Goal: Information Seeking & Learning: Learn about a topic

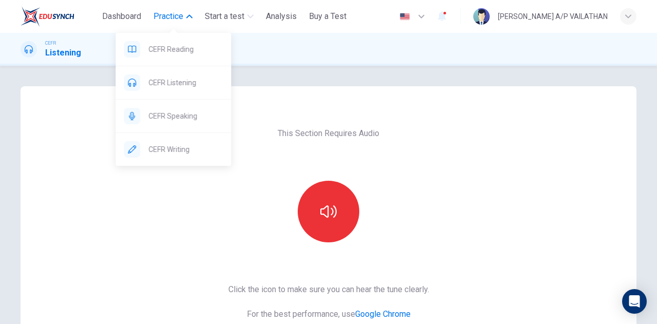
click at [182, 22] on span "Practice" at bounding box center [168, 16] width 30 height 12
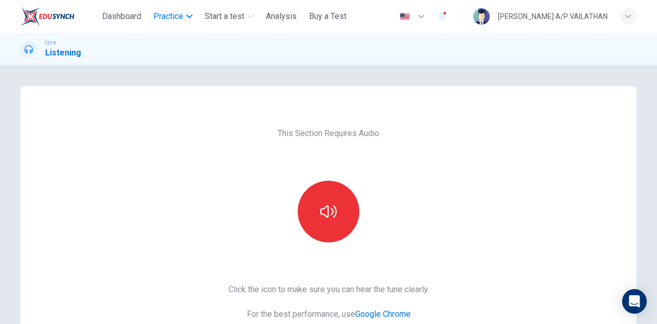
click at [182, 22] on span "Practice" at bounding box center [168, 16] width 30 height 12
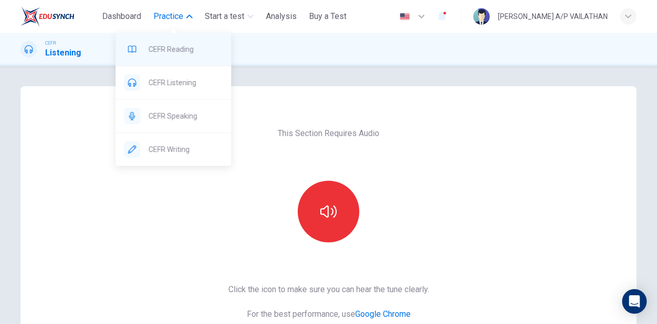
click at [173, 45] on span "CEFR Reading" at bounding box center [185, 49] width 74 height 12
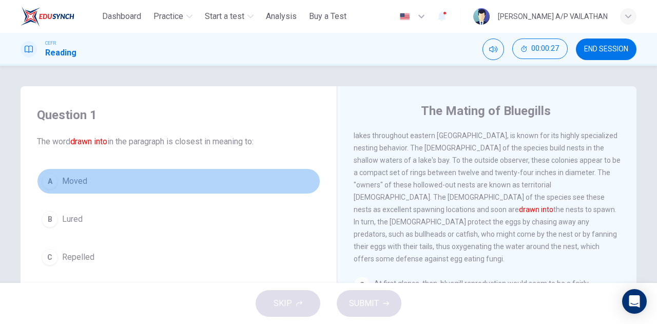
click at [58, 173] on button "A Moved" at bounding box center [178, 181] width 283 height 26
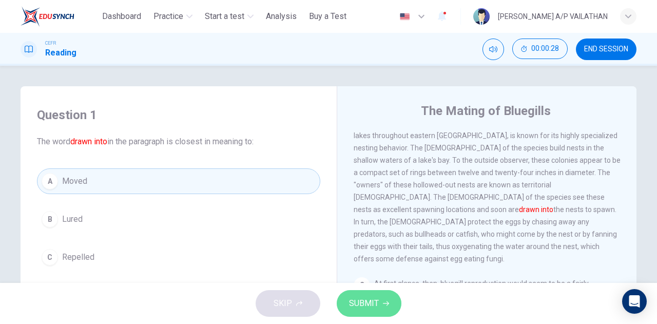
click at [368, 300] on span "SUBMIT" at bounding box center [364, 303] width 30 height 14
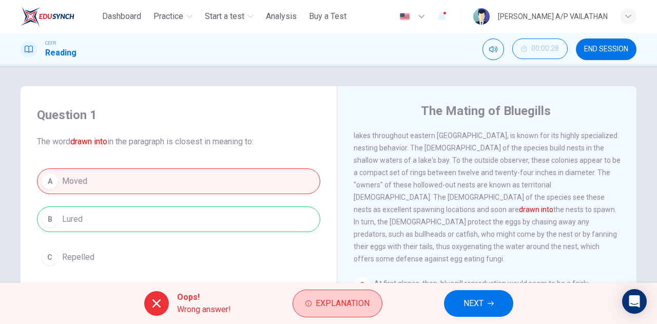
click at [362, 306] on span "Explanation" at bounding box center [342, 303] width 54 height 14
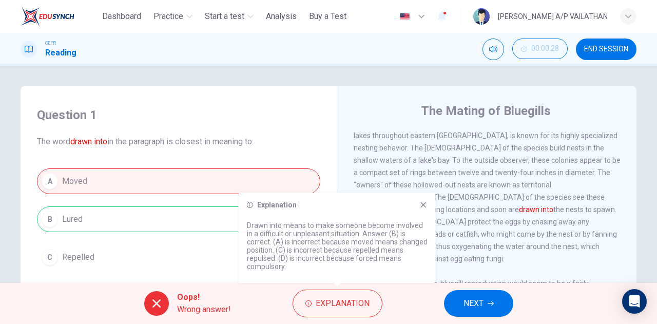
click at [459, 300] on button "NEXT" at bounding box center [478, 303] width 69 height 27
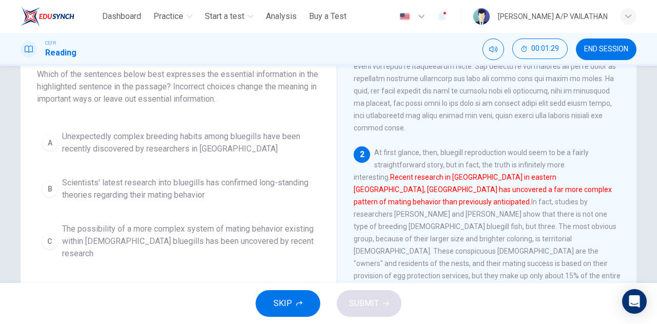
scroll to position [51, 0]
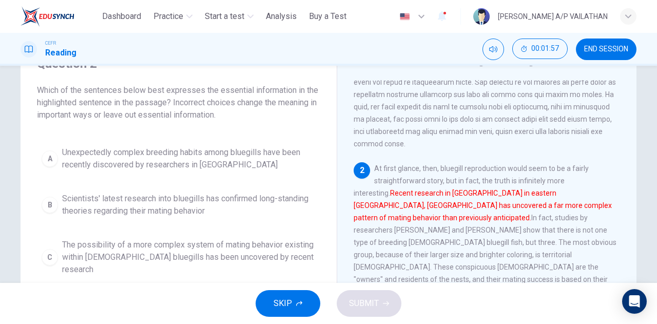
click at [138, 157] on span "Unexpectedly complex breeding habits among bluegills have been recently discove…" at bounding box center [188, 158] width 253 height 25
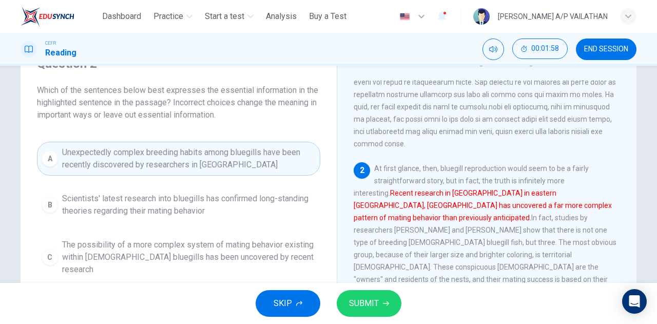
click at [348, 300] on button "SUBMIT" at bounding box center [368, 303] width 65 height 27
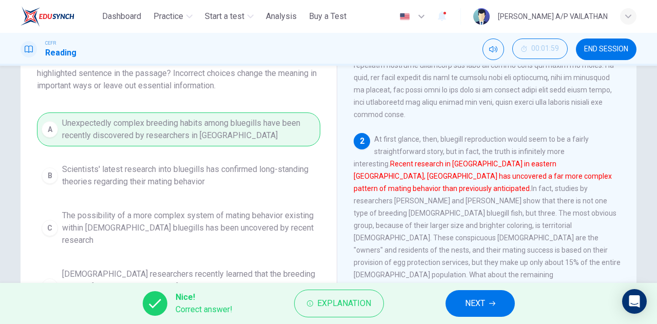
scroll to position [103, 0]
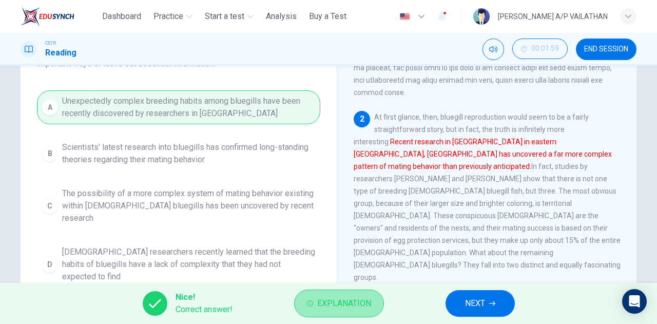
click at [329, 292] on button "Explanation" at bounding box center [339, 303] width 90 height 28
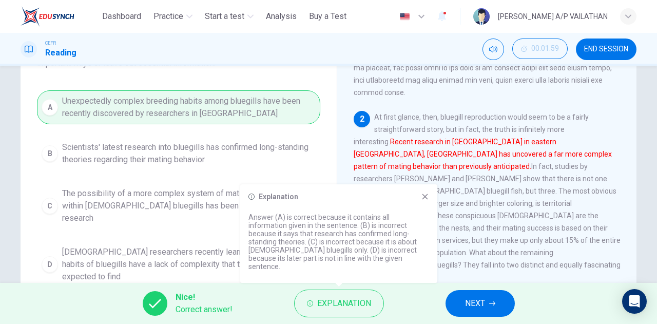
click at [426, 201] on icon at bounding box center [425, 196] width 8 height 8
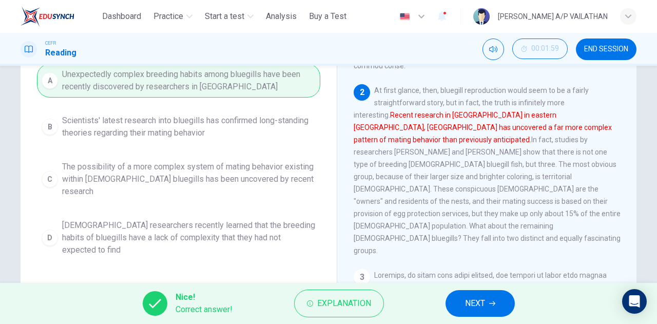
scroll to position [78, 0]
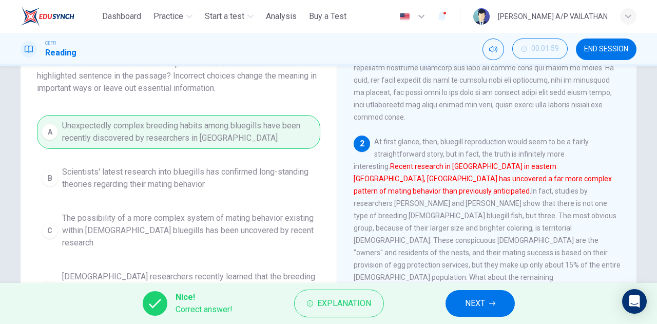
click at [481, 302] on span "NEXT" at bounding box center [475, 303] width 20 height 14
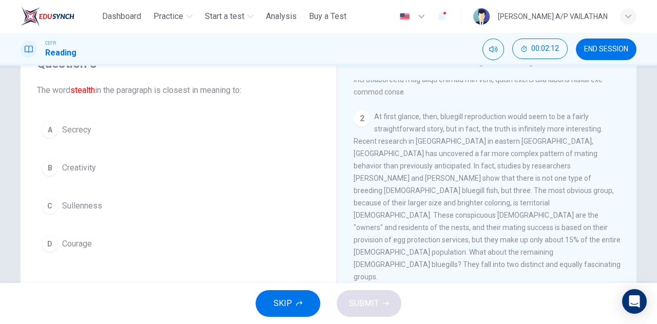
scroll to position [205, 0]
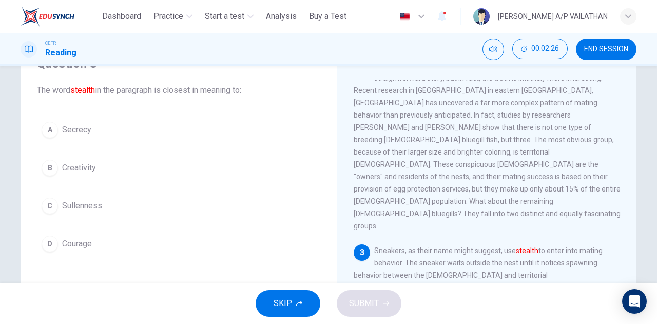
click at [69, 125] on span "Secrecy" at bounding box center [76, 130] width 29 height 12
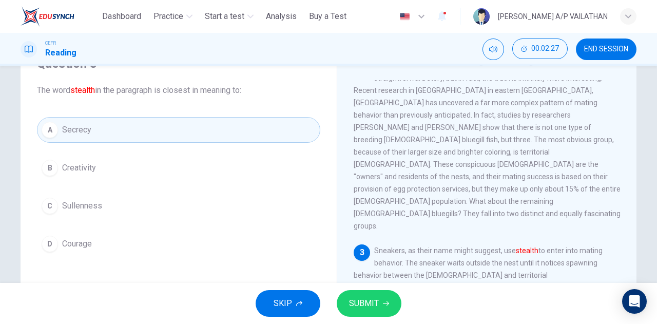
click at [361, 300] on span "SUBMIT" at bounding box center [364, 303] width 30 height 14
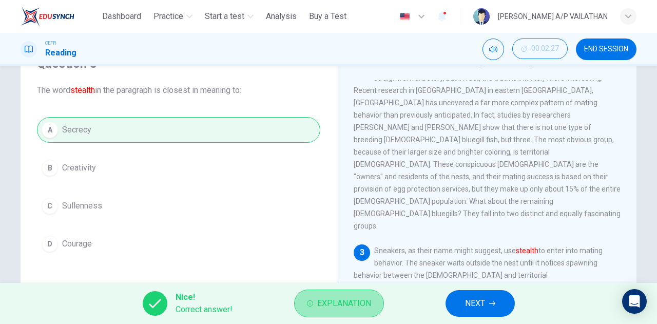
click at [338, 292] on button "Explanation" at bounding box center [339, 303] width 90 height 28
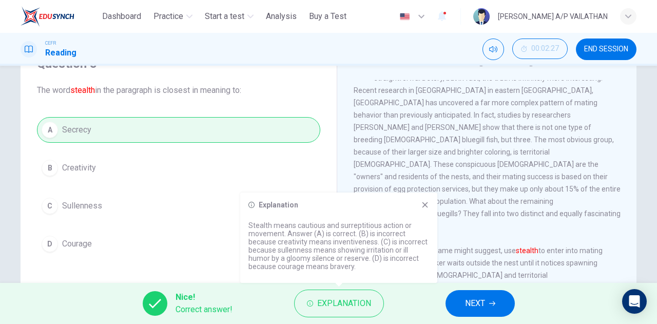
click at [451, 297] on button "NEXT" at bounding box center [479, 303] width 69 height 27
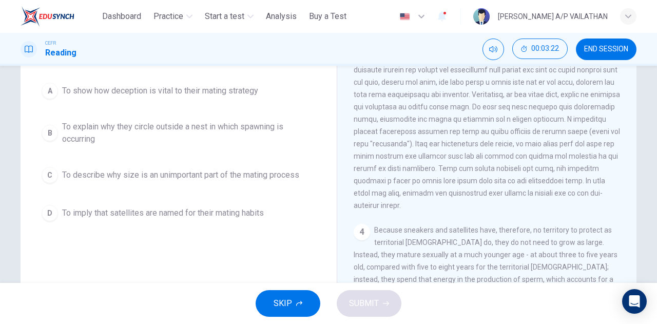
scroll to position [51, 0]
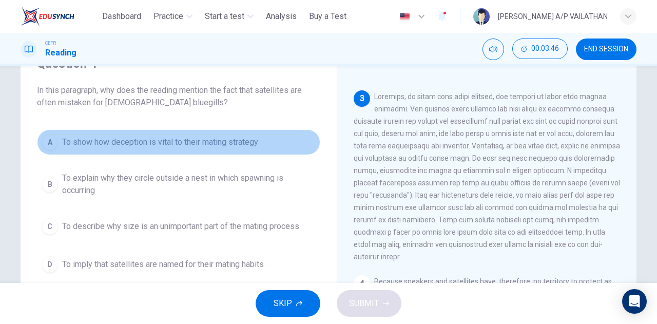
click at [187, 148] on span "To show how deception is vital to their mating strategy" at bounding box center [160, 142] width 196 height 12
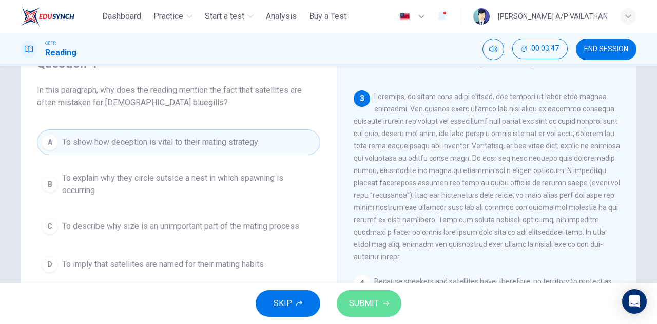
click at [359, 301] on span "SUBMIT" at bounding box center [364, 303] width 30 height 14
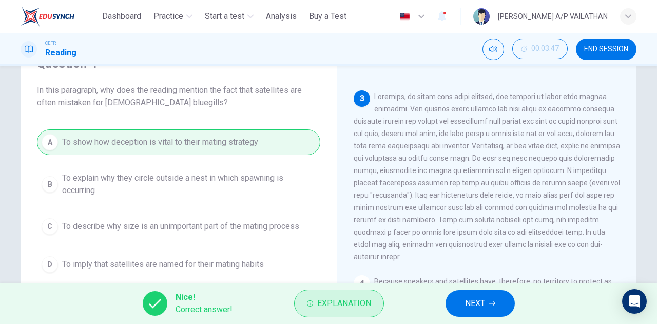
click at [330, 294] on button "Explanation" at bounding box center [339, 303] width 90 height 28
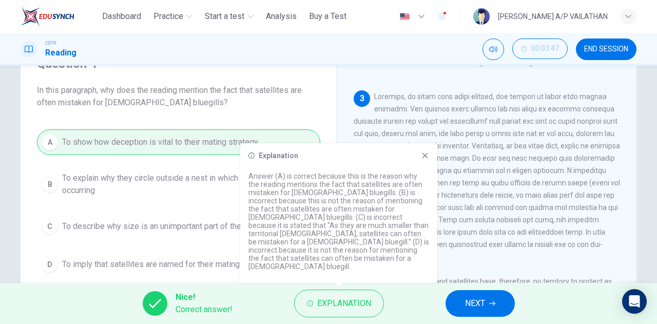
click at [426, 158] on icon at bounding box center [425, 156] width 6 height 6
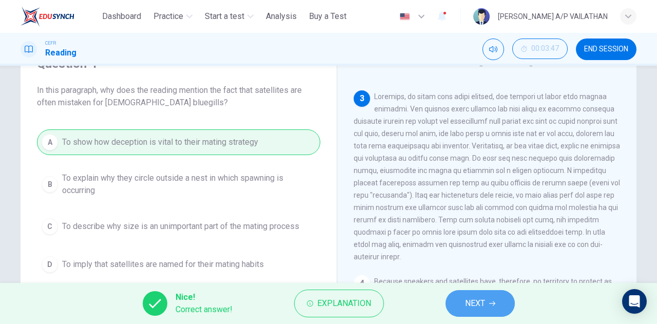
click at [469, 295] on button "NEXT" at bounding box center [479, 303] width 69 height 27
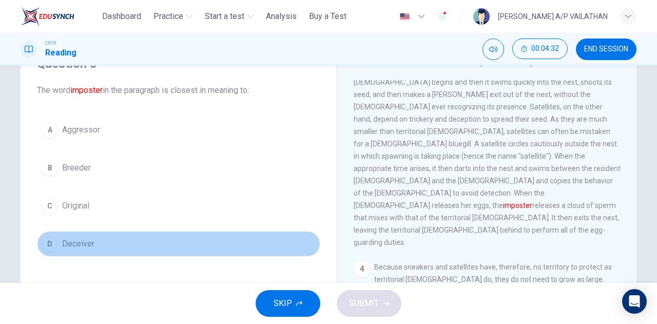
click at [74, 245] on span "Deceiver" at bounding box center [78, 243] width 32 height 12
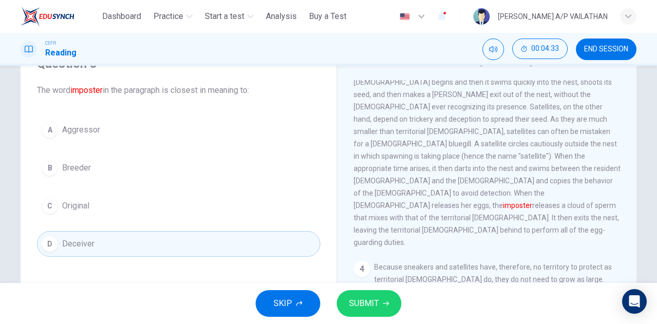
click at [370, 316] on div "SKIP SUBMIT" at bounding box center [328, 303] width 657 height 41
click at [370, 312] on button "SUBMIT" at bounding box center [368, 303] width 65 height 27
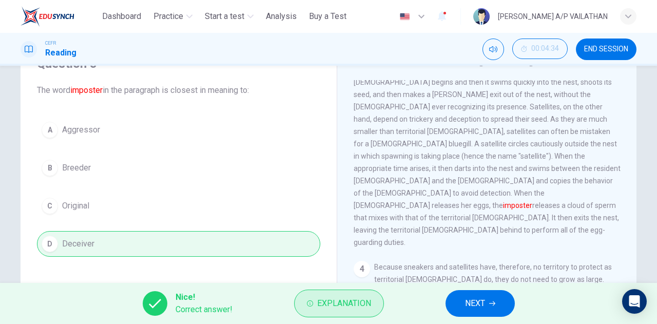
click at [362, 316] on button "Explanation" at bounding box center [339, 303] width 90 height 28
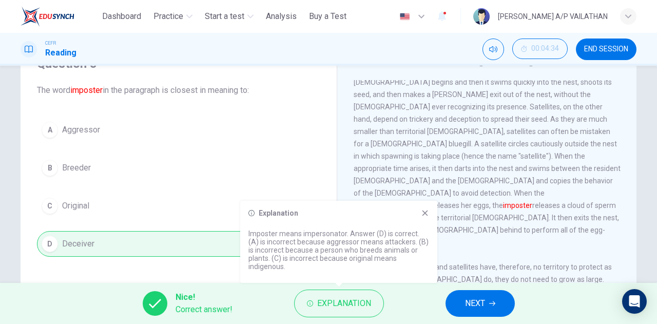
click at [481, 303] on span "NEXT" at bounding box center [475, 303] width 20 height 14
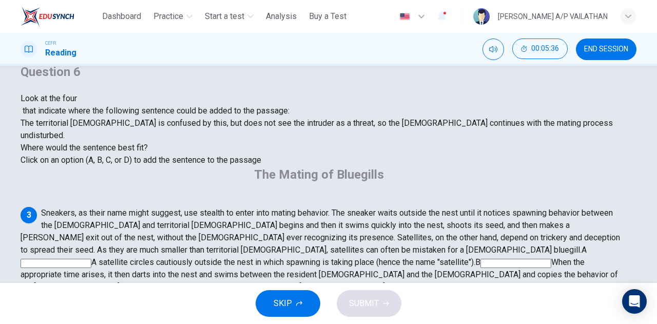
click at [91, 258] on input at bounding box center [56, 262] width 71 height 9
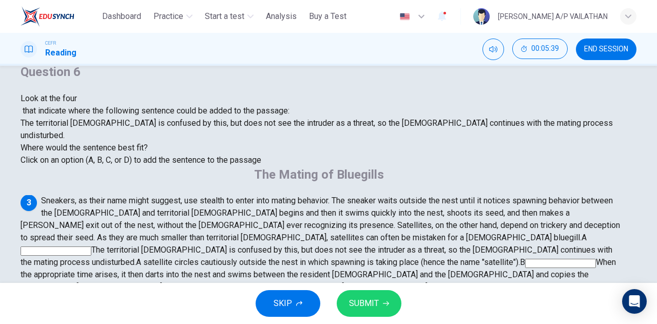
click at [369, 300] on span "SUBMIT" at bounding box center [364, 303] width 30 height 14
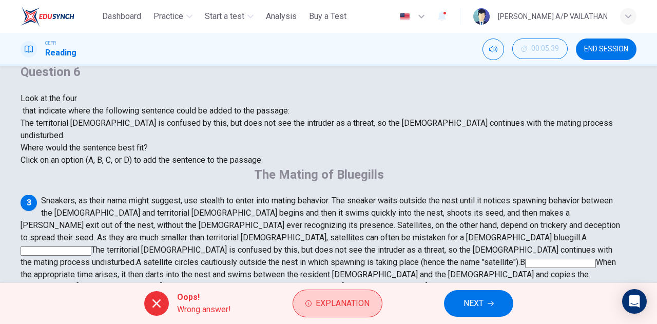
click at [297, 307] on button "Explanation" at bounding box center [337, 303] width 90 height 28
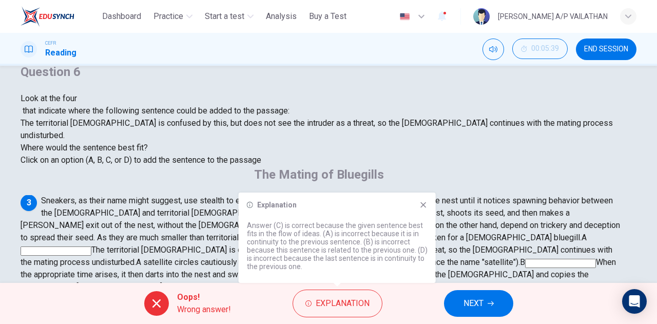
scroll to position [427, 0]
click at [471, 309] on span "NEXT" at bounding box center [473, 303] width 20 height 14
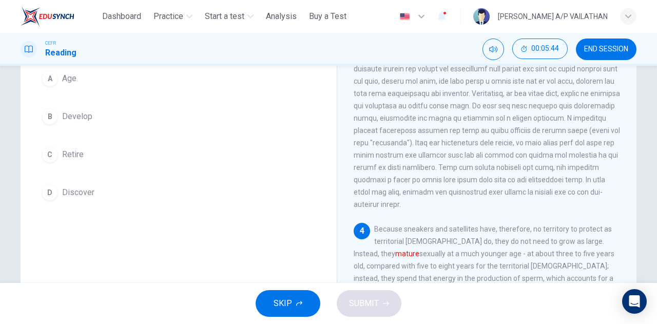
scroll to position [359, 0]
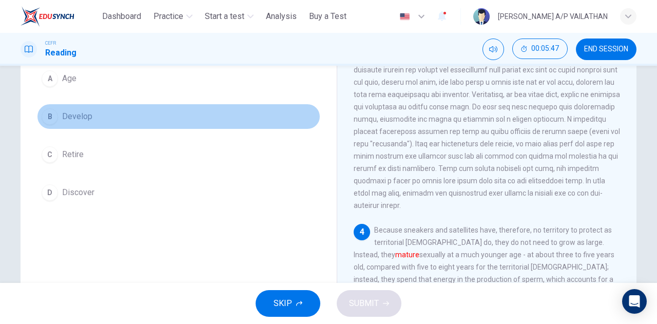
click at [56, 123] on button "B Develop" at bounding box center [178, 117] width 283 height 26
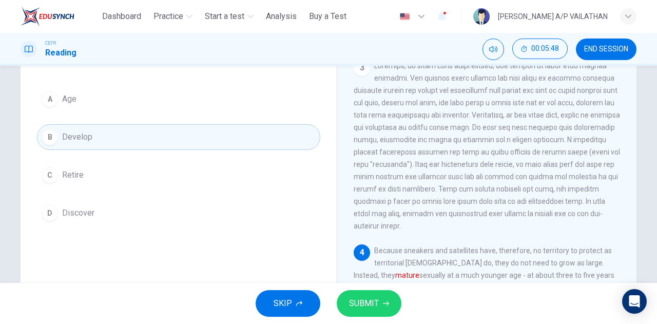
scroll to position [51, 0]
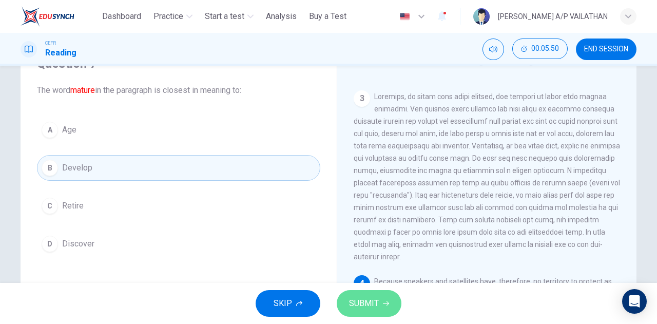
click at [367, 298] on span "SUBMIT" at bounding box center [364, 303] width 30 height 14
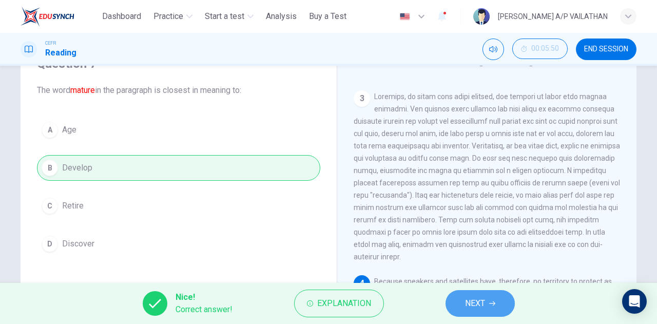
click at [460, 302] on button "NEXT" at bounding box center [479, 303] width 69 height 27
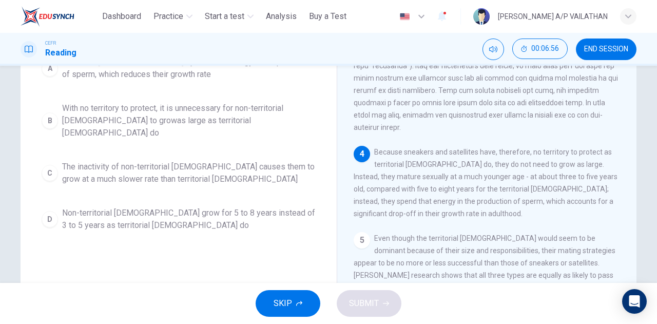
scroll to position [78, 0]
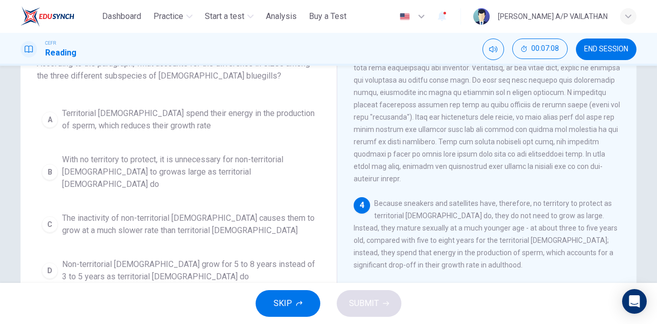
click at [112, 120] on span "Territorial males spend their energy in the production of sperm, which reduces …" at bounding box center [188, 119] width 253 height 25
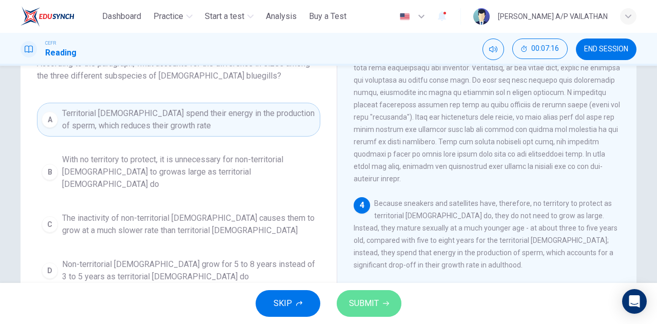
click at [392, 306] on button "SUBMIT" at bounding box center [368, 303] width 65 height 27
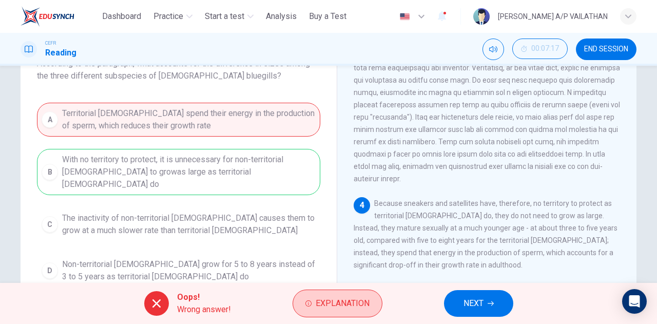
click at [348, 296] on span "Explanation" at bounding box center [342, 303] width 54 height 14
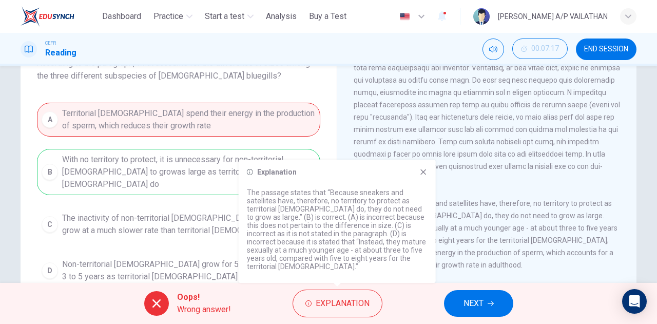
click at [143, 188] on div "A Territorial males spend their energy in the production of sperm, which reduce…" at bounding box center [178, 195] width 283 height 185
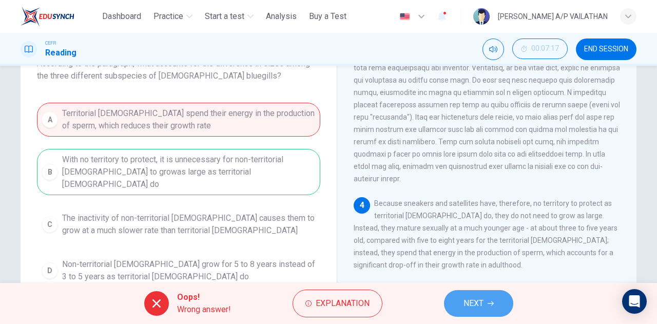
click at [487, 300] on button "NEXT" at bounding box center [478, 303] width 69 height 27
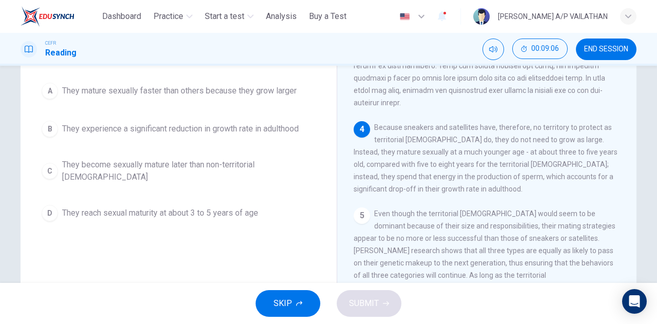
scroll to position [410, 0]
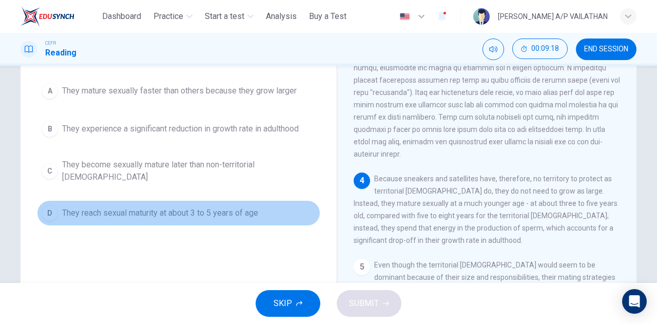
click at [79, 209] on button "D They reach sexual maturity at about 3 to 5 years of age" at bounding box center [178, 213] width 283 height 26
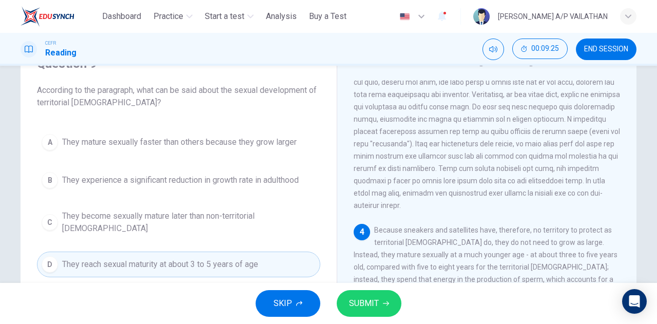
scroll to position [103, 0]
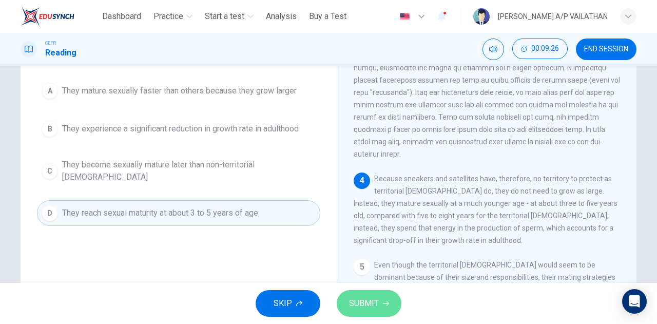
click at [355, 310] on span "SUBMIT" at bounding box center [364, 303] width 30 height 14
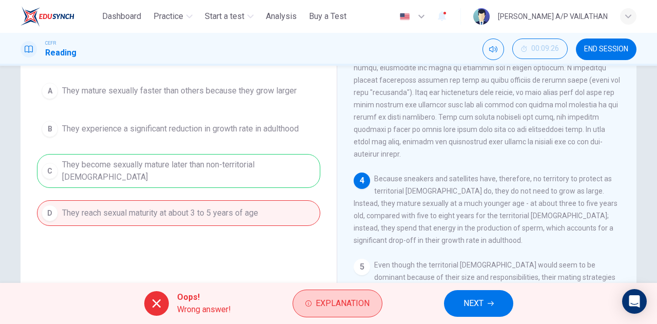
click at [329, 310] on span "Explanation" at bounding box center [342, 303] width 54 height 14
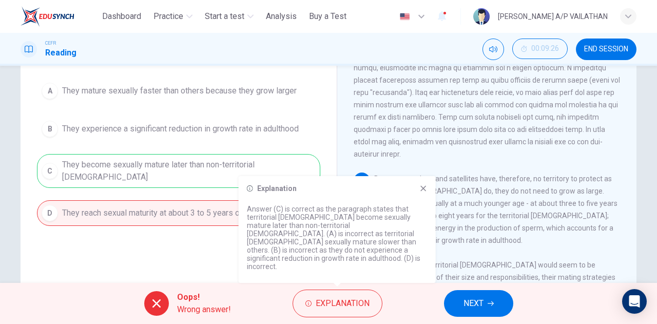
click at [455, 296] on button "NEXT" at bounding box center [478, 303] width 69 height 27
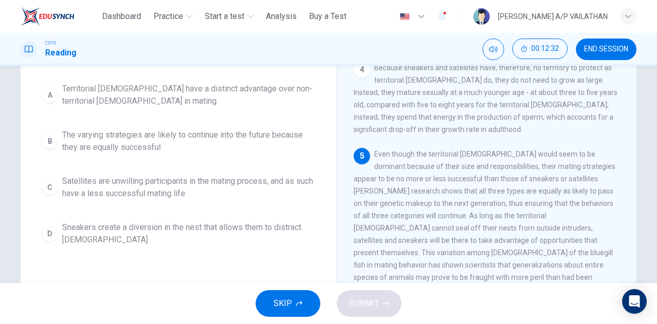
click at [269, 223] on span "Sneakers create a diversion in the nest that allows them to distract females" at bounding box center [188, 233] width 253 height 25
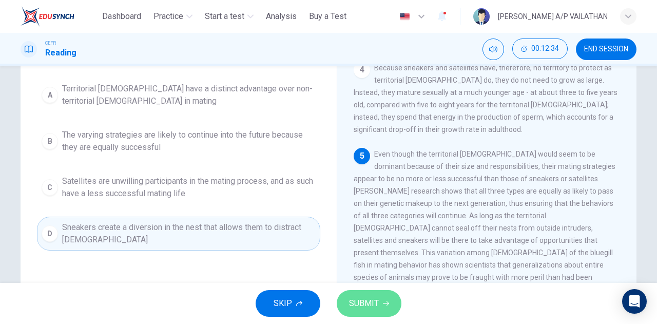
click at [377, 302] on span "SUBMIT" at bounding box center [364, 303] width 30 height 14
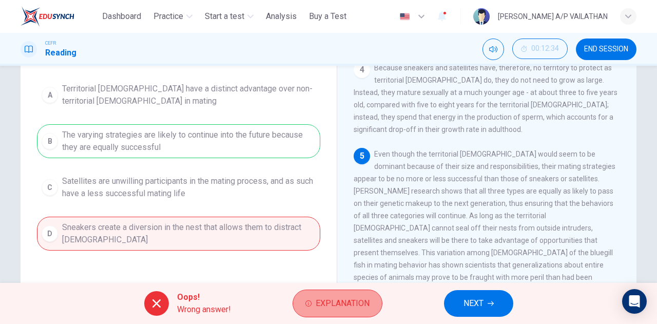
click at [350, 305] on span "Explanation" at bounding box center [342, 303] width 54 height 14
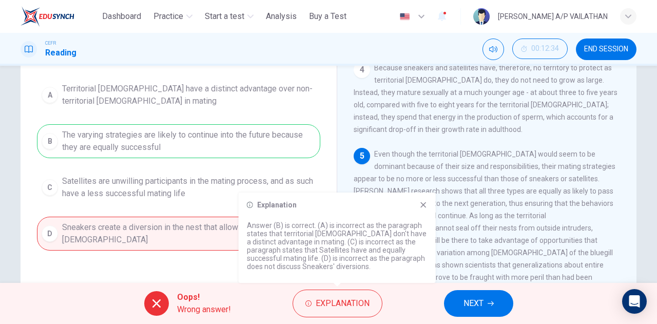
click at [343, 113] on div "The Mating of Bluegills 1 2 At first glance, then, bluegill reproduction would …" at bounding box center [486, 170] width 300 height 373
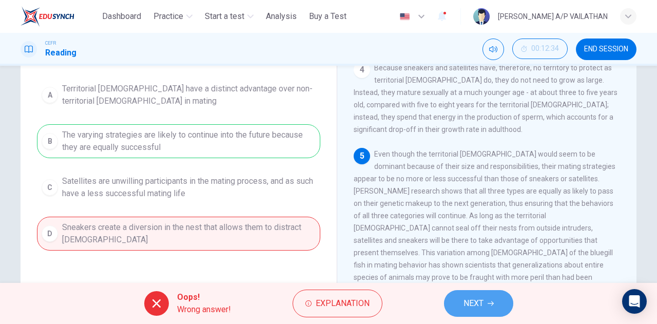
click at [470, 304] on span "NEXT" at bounding box center [473, 303] width 20 height 14
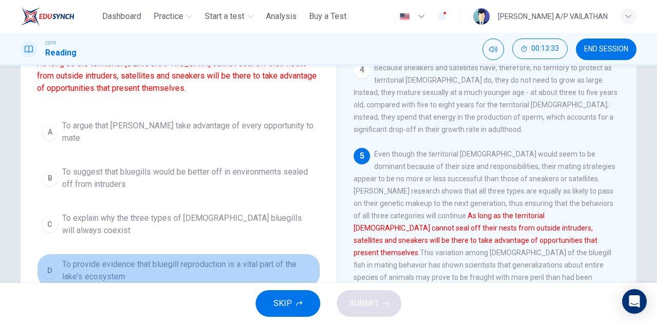
click at [177, 258] on span "To provide evidence that bluegill reproduction is a vital part of the lake's ec…" at bounding box center [188, 270] width 253 height 25
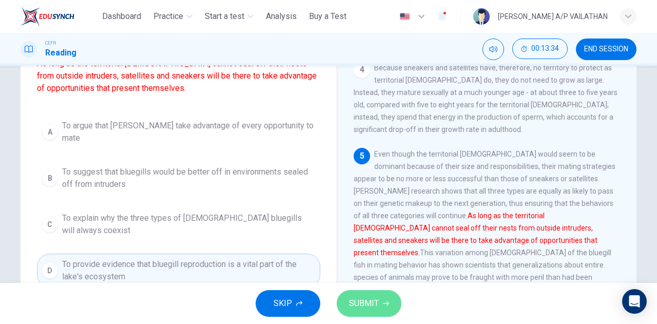
click at [360, 301] on span "SUBMIT" at bounding box center [364, 303] width 30 height 14
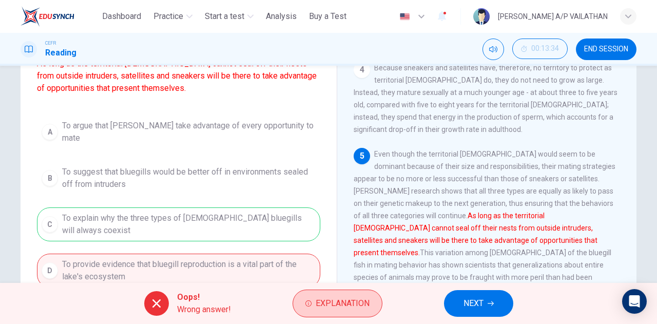
click at [329, 300] on span "Explanation" at bounding box center [342, 303] width 54 height 14
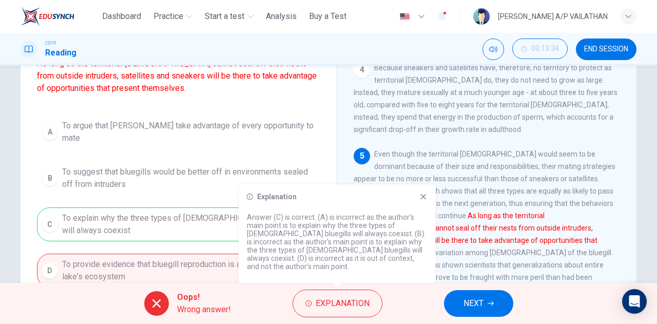
click at [423, 201] on icon at bounding box center [423, 196] width 8 height 8
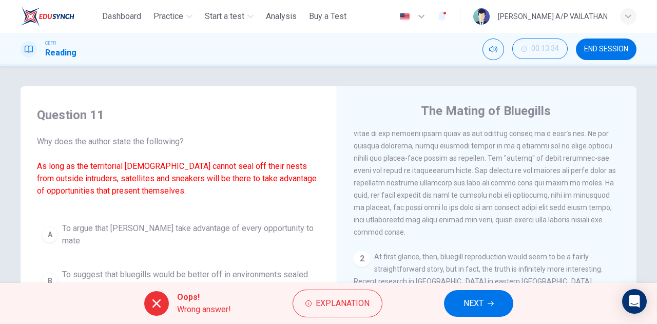
scroll to position [205, 0]
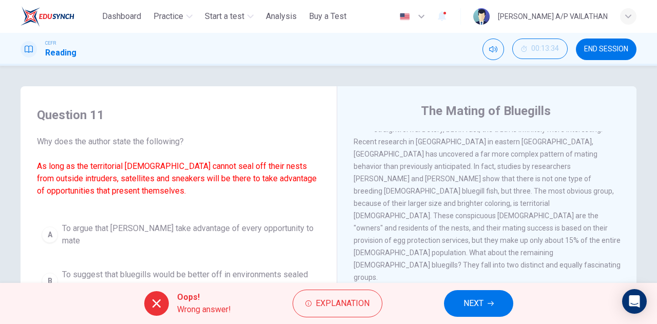
click at [478, 303] on span "NEXT" at bounding box center [473, 303] width 20 height 14
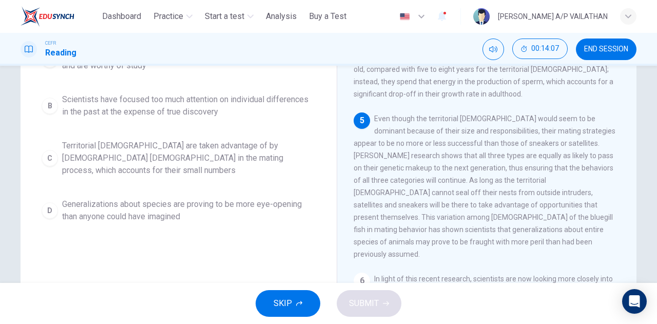
scroll to position [154, 0]
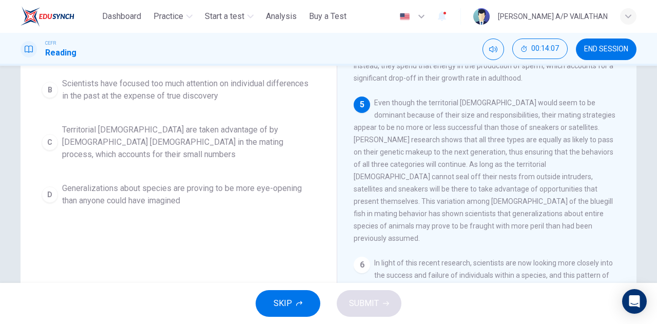
click at [210, 182] on span "Generalizations about species are proving to be more eye-opening than anyone co…" at bounding box center [188, 194] width 253 height 25
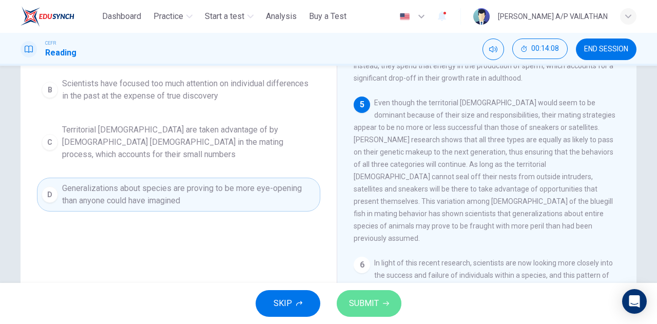
click at [357, 306] on span "SUBMIT" at bounding box center [364, 303] width 30 height 14
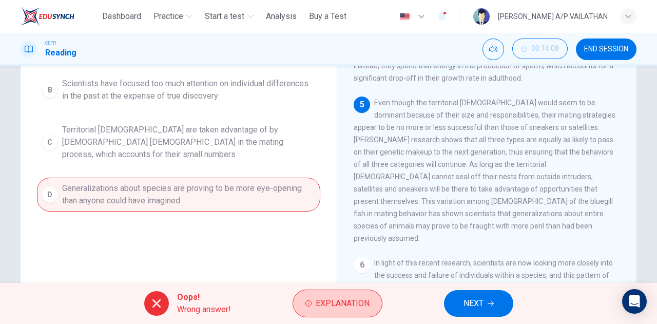
click at [340, 312] on button "Explanation" at bounding box center [337, 303] width 90 height 28
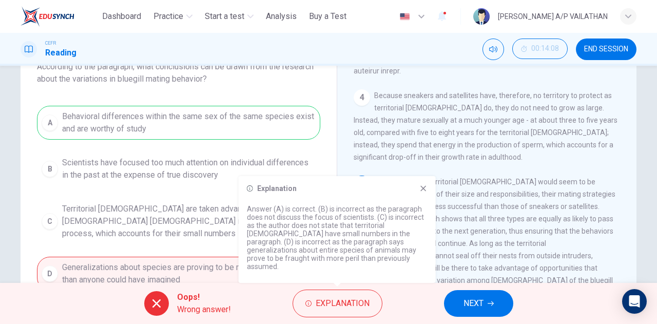
scroll to position [51, 0]
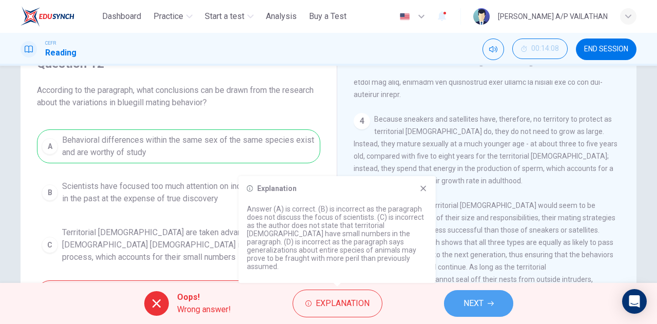
click at [473, 298] on span "NEXT" at bounding box center [473, 303] width 20 height 14
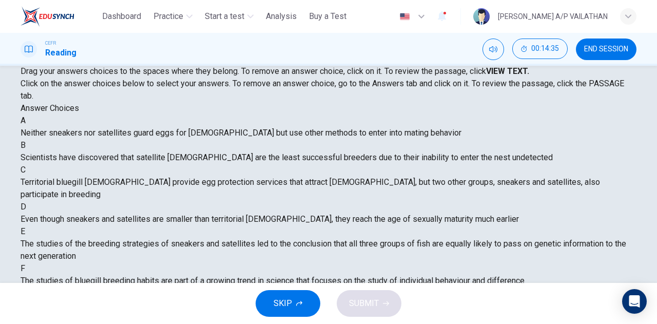
scroll to position [129, 0]
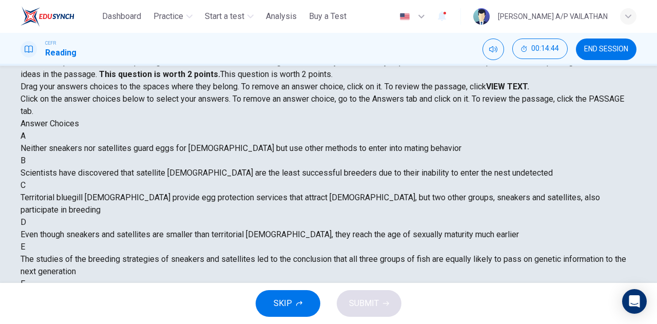
click at [529, 84] on strong "VIEW TEXT." at bounding box center [507, 87] width 43 height 10
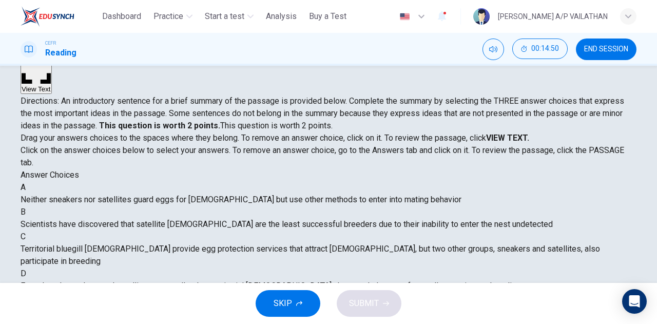
scroll to position [103, 0]
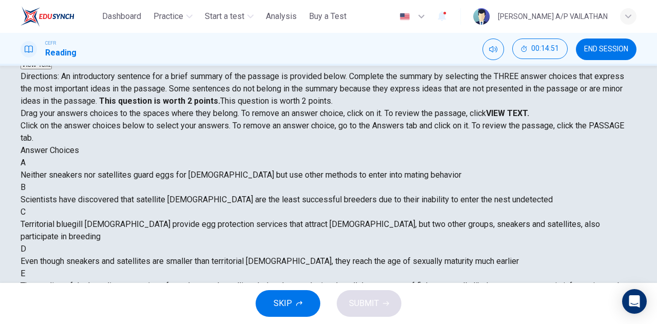
click at [529, 108] on strong "VIEW TEXT." at bounding box center [507, 113] width 43 height 10
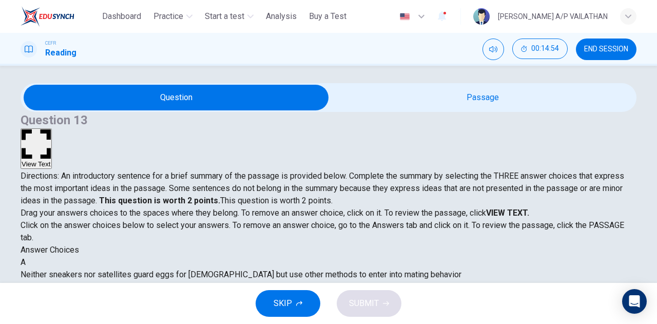
scroll to position [0, 0]
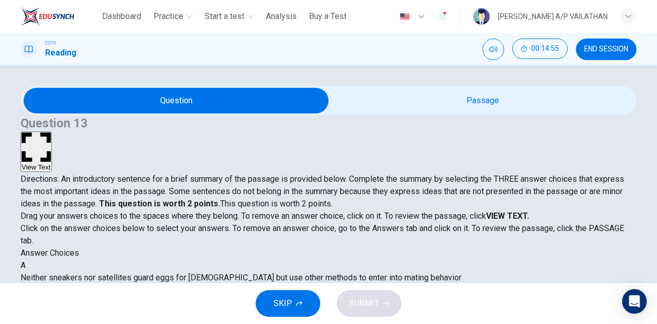
click at [52, 131] on button "View Text" at bounding box center [36, 151] width 31 height 41
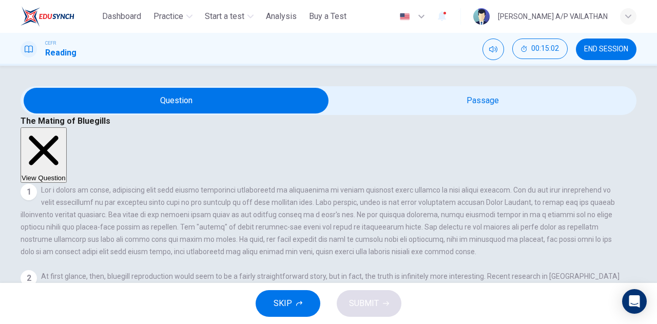
click at [67, 127] on button "View Question" at bounding box center [44, 154] width 46 height 55
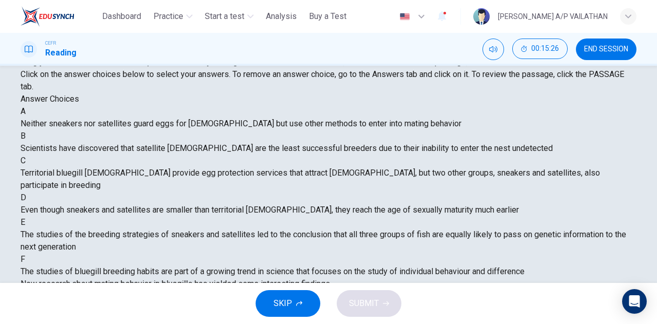
scroll to position [375, 0]
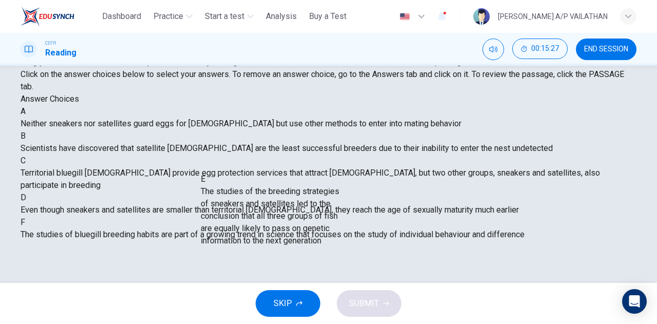
drag, startPoint x: 141, startPoint y: 152, endPoint x: 330, endPoint y: 262, distance: 218.8
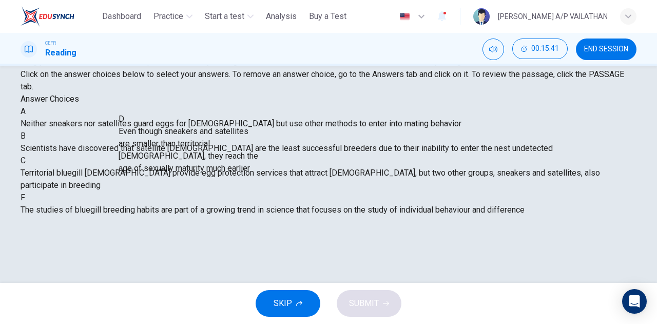
scroll to position [213, 0]
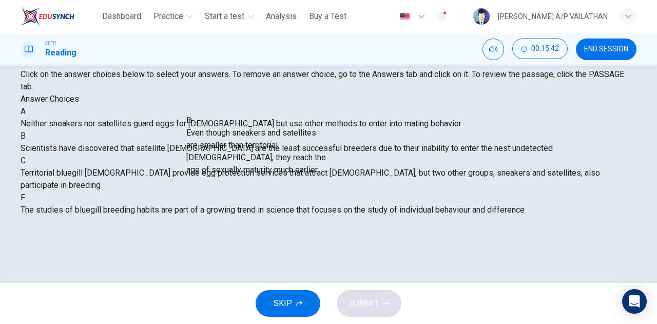
drag, startPoint x: 112, startPoint y: 197, endPoint x: 265, endPoint y: 154, distance: 158.3
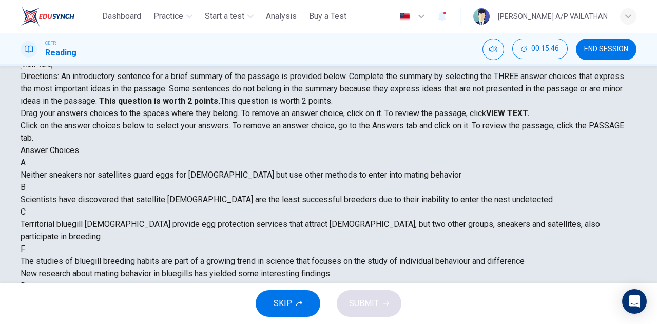
scroll to position [51, 0]
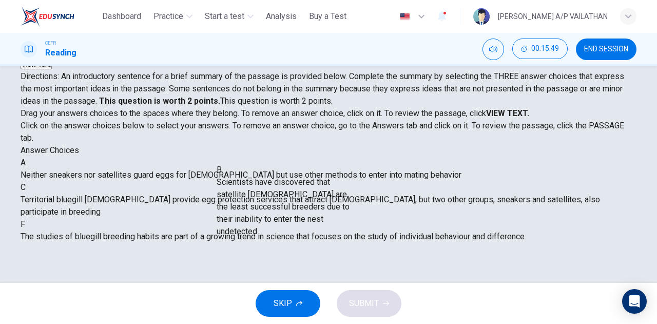
drag, startPoint x: 111, startPoint y: 227, endPoint x: 291, endPoint y: 212, distance: 180.1
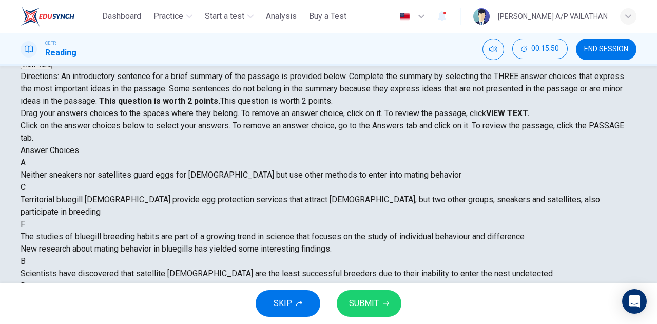
scroll to position [2, 0]
click at [355, 307] on span "SUBMIT" at bounding box center [364, 303] width 30 height 14
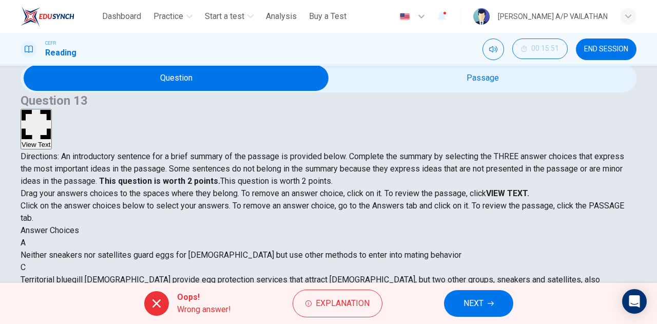
scroll to position [0, 0]
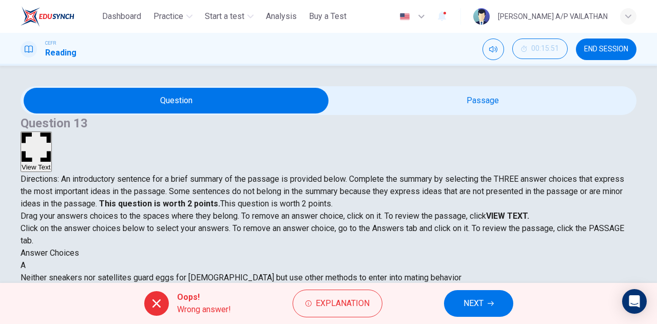
click at [52, 131] on button "View Text" at bounding box center [36, 151] width 31 height 41
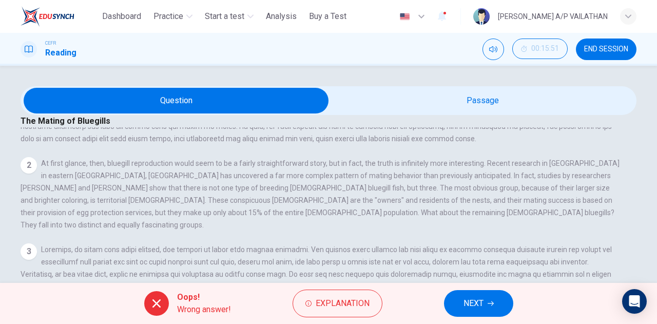
scroll to position [120, 0]
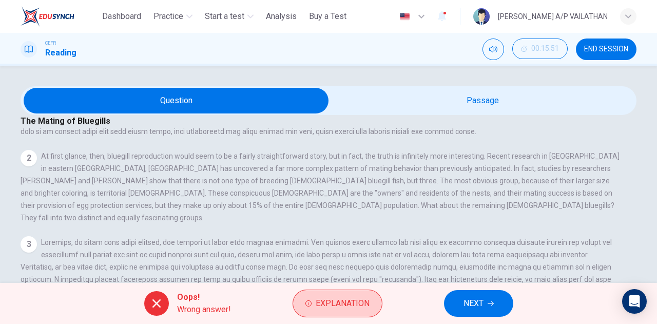
click at [328, 299] on span "Explanation" at bounding box center [342, 303] width 54 height 14
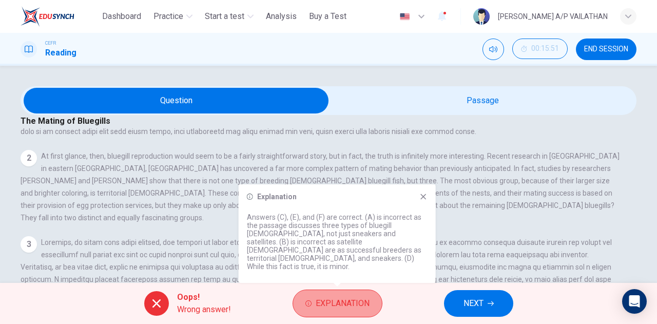
click at [333, 312] on button "Explanation" at bounding box center [337, 303] width 90 height 28
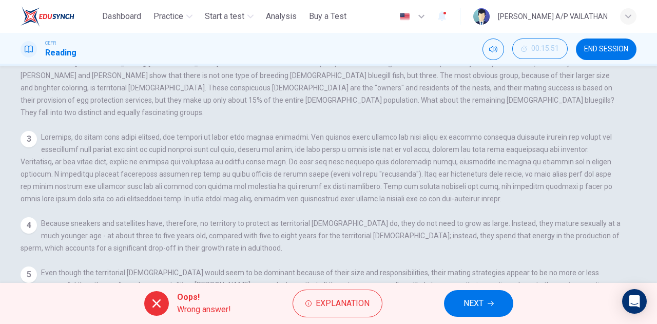
scroll to position [181, 0]
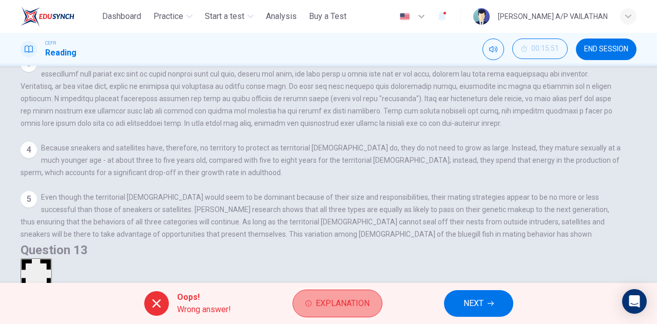
click at [308, 304] on icon "button" at bounding box center [308, 303] width 6 height 6
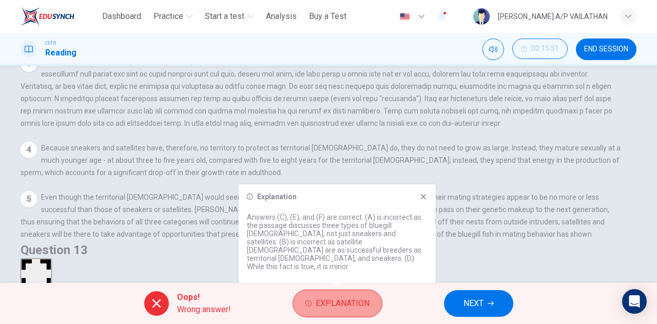
click at [308, 304] on icon "button" at bounding box center [308, 303] width 6 height 6
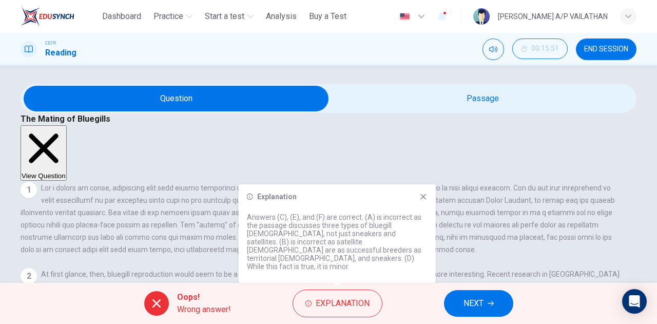
scroll to position [0, 0]
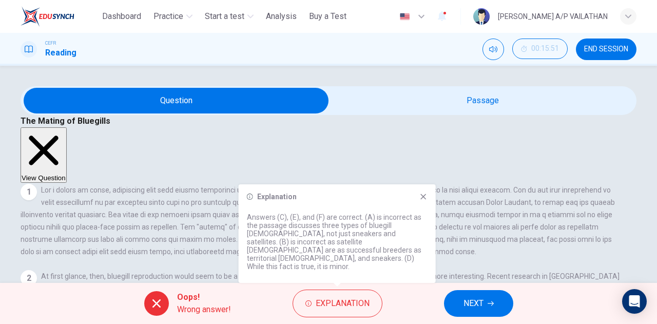
click at [67, 127] on button "View Question" at bounding box center [44, 154] width 46 height 55
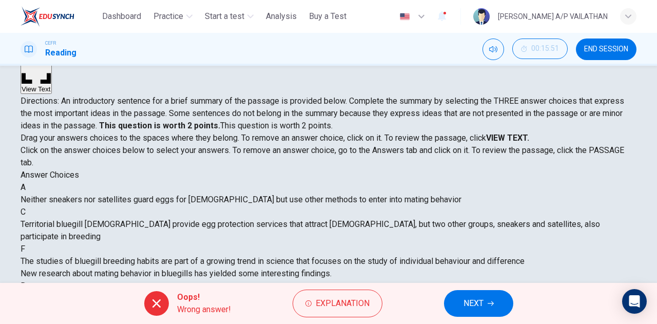
scroll to position [181, 0]
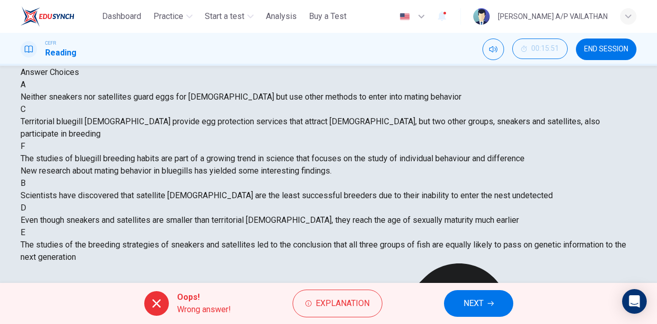
click at [493, 295] on button "NEXT" at bounding box center [478, 303] width 69 height 27
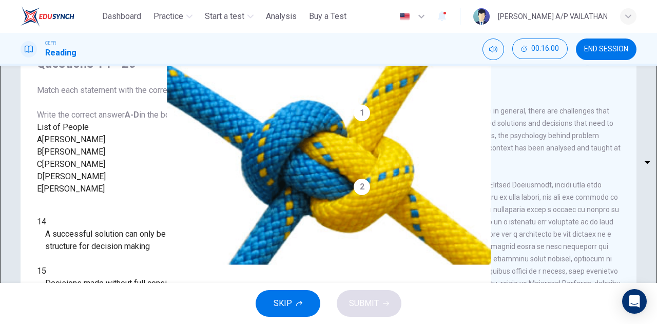
scroll to position [0, 0]
click at [493, 105] on div "Click to Zoom" at bounding box center [486, 98] width 267 height 12
click at [337, 137] on img at bounding box center [328, 162] width 657 height 324
click at [138, 323] on button "button" at bounding box center [137, 330] width 2 height 10
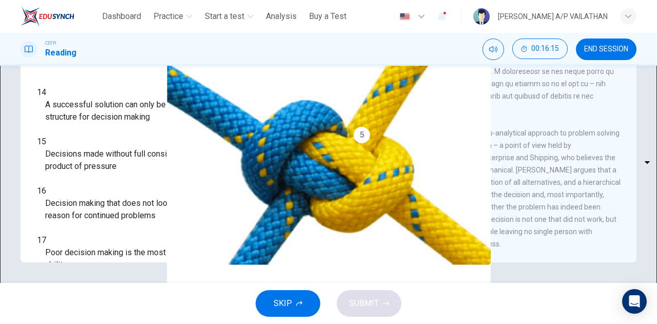
scroll to position [111, 0]
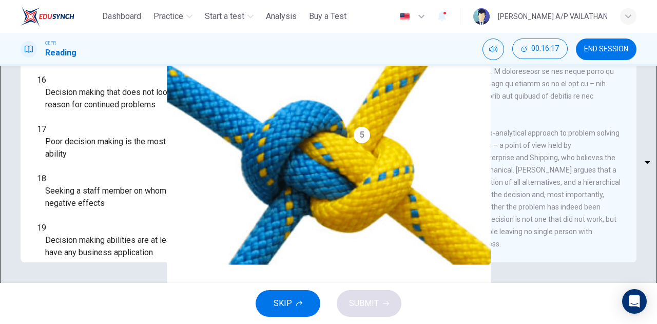
click at [106, 237] on body "This site uses cookies, as explained in our Privacy Policy . If you agree to th…" at bounding box center [328, 162] width 657 height 324
click at [106, 323] on li "A" at bounding box center [328, 330] width 657 height 12
type input "*"
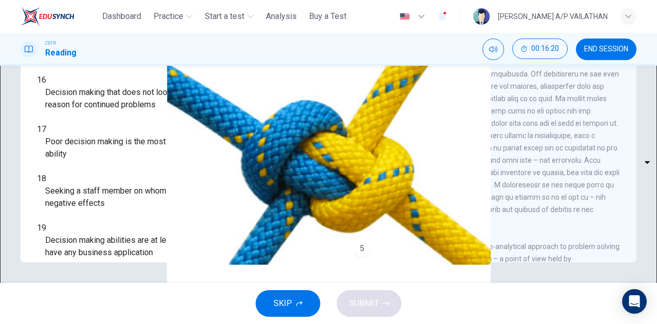
scroll to position [379, 0]
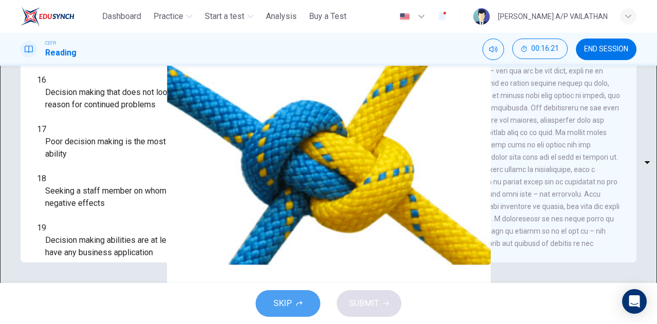
click at [291, 302] on button "SKIP" at bounding box center [287, 303] width 65 height 27
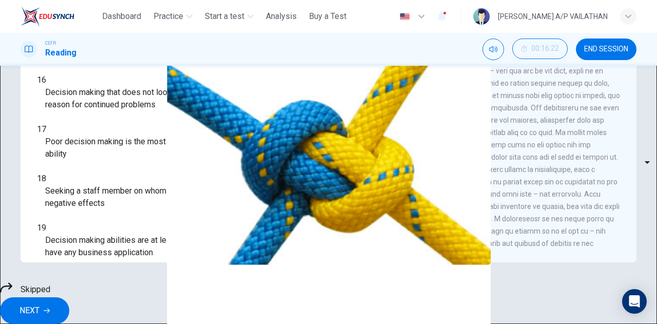
click at [69, 311] on button "NEXT" at bounding box center [34, 310] width 69 height 27
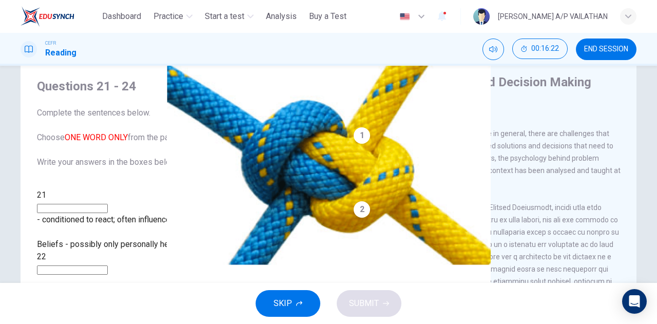
scroll to position [27, 0]
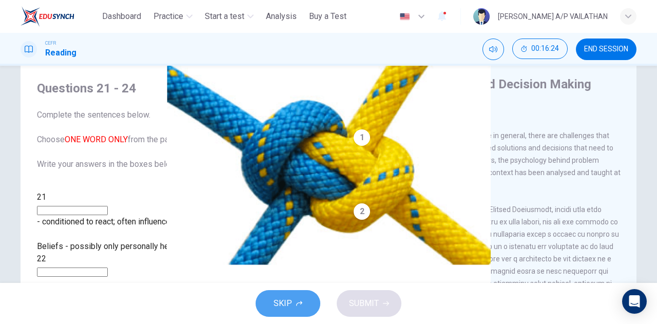
click at [279, 304] on span "SKIP" at bounding box center [282, 303] width 18 height 14
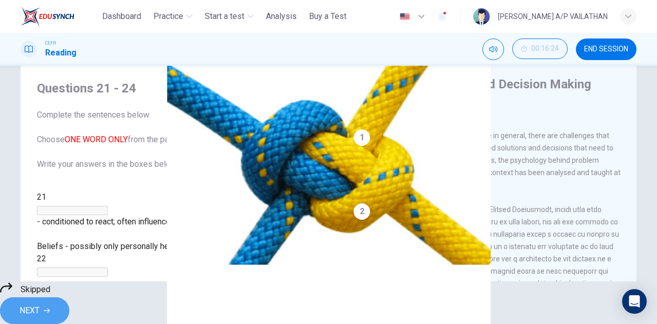
click at [69, 314] on button "NEXT" at bounding box center [34, 310] width 69 height 27
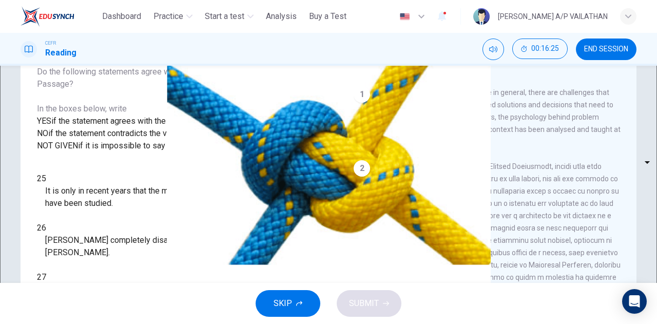
scroll to position [129, 0]
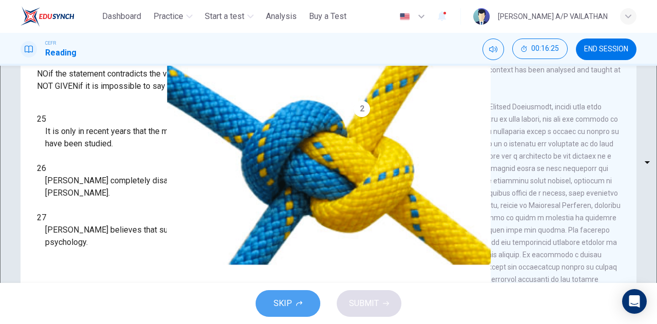
click at [279, 313] on button "SKIP" at bounding box center [287, 303] width 65 height 27
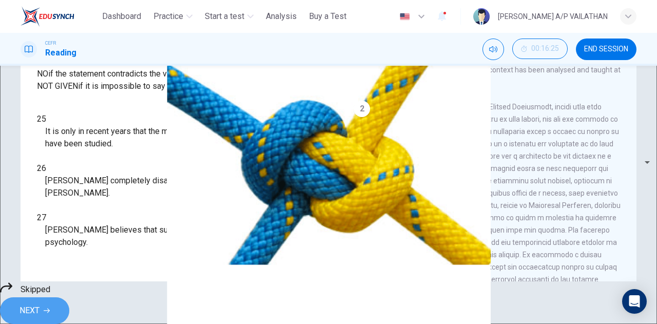
click at [39, 303] on span "NEXT" at bounding box center [29, 310] width 20 height 14
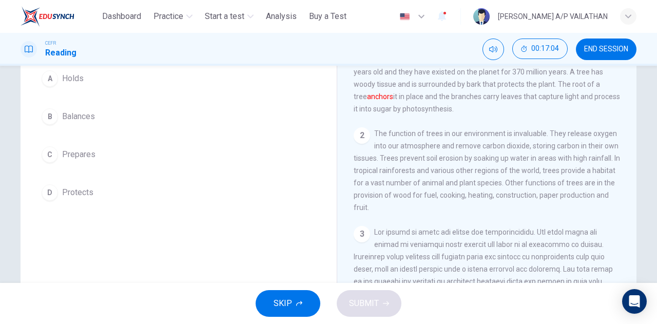
scroll to position [51, 0]
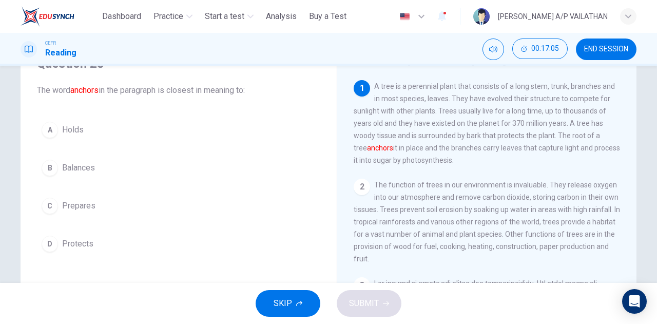
click at [68, 137] on button "A Holds" at bounding box center [178, 130] width 283 height 26
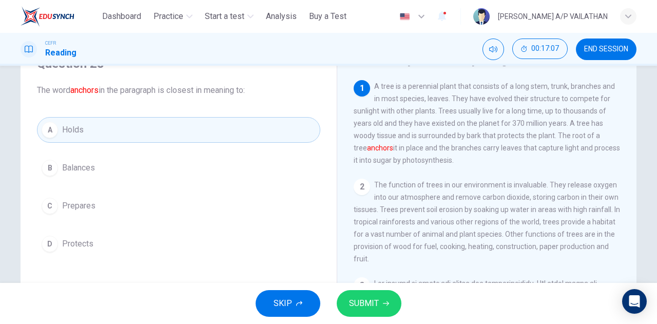
click at [356, 297] on span "SUBMIT" at bounding box center [364, 303] width 30 height 14
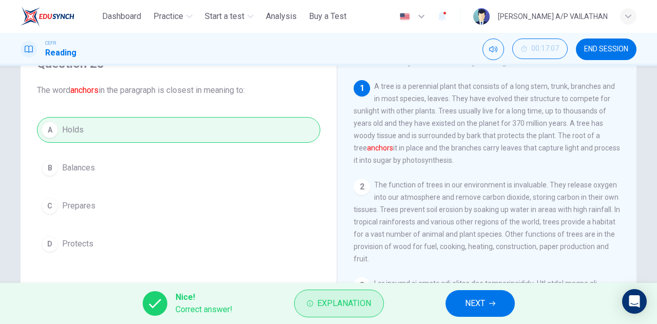
click at [334, 298] on span "Explanation" at bounding box center [344, 303] width 54 height 14
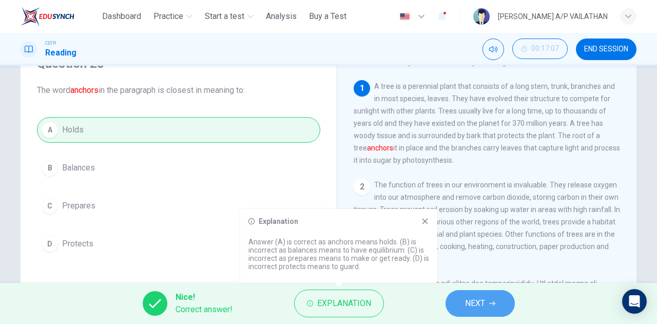
click at [468, 300] on span "NEXT" at bounding box center [475, 303] width 20 height 14
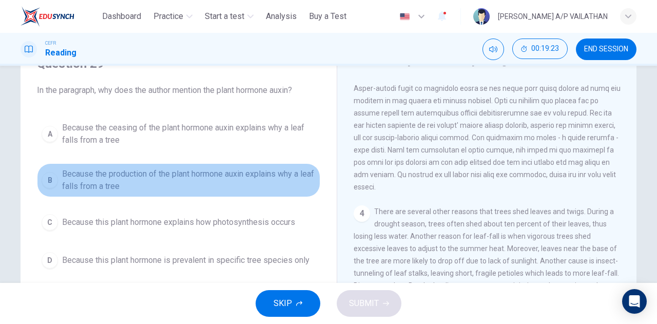
click at [168, 186] on span "Because the production of the plant hormone auxin explains why a leaf falls fro…" at bounding box center [188, 180] width 253 height 25
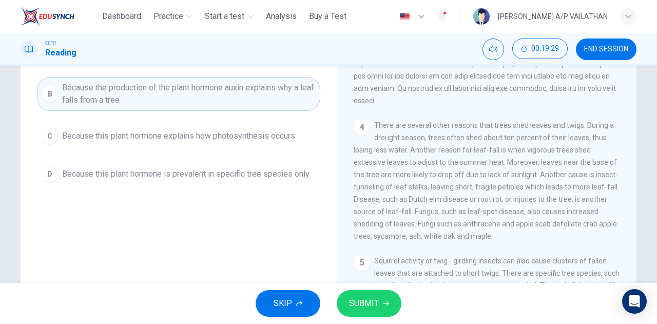
scroll to position [154, 0]
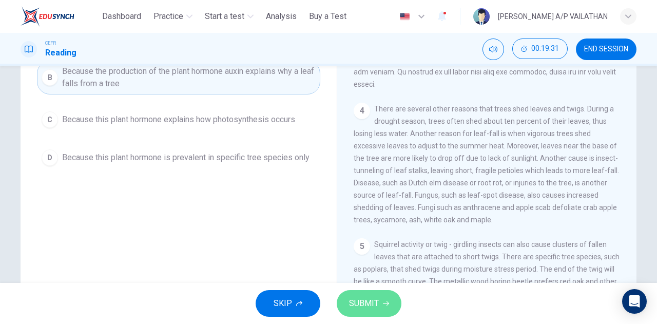
click at [369, 306] on span "SUBMIT" at bounding box center [364, 303] width 30 height 14
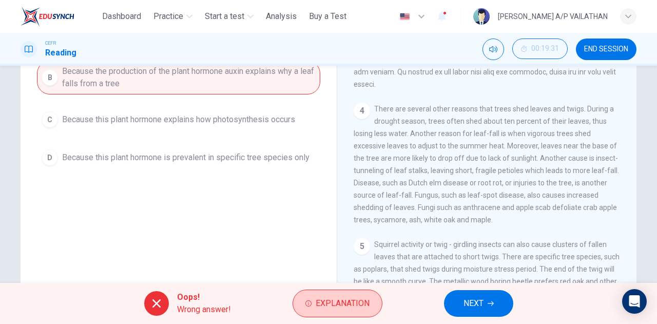
click at [339, 291] on button "Explanation" at bounding box center [337, 303] width 90 height 28
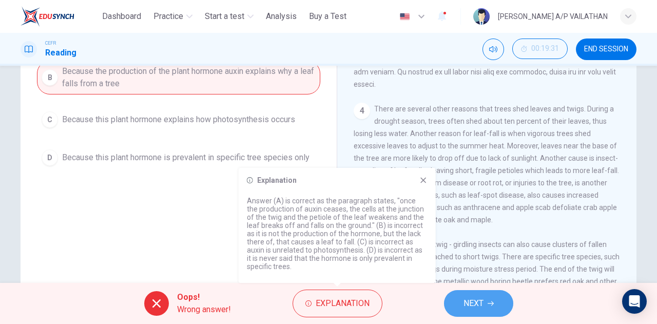
click at [453, 292] on button "NEXT" at bounding box center [478, 303] width 69 height 27
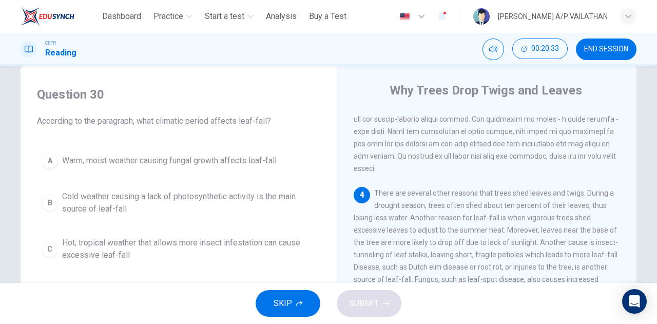
scroll to position [0, 0]
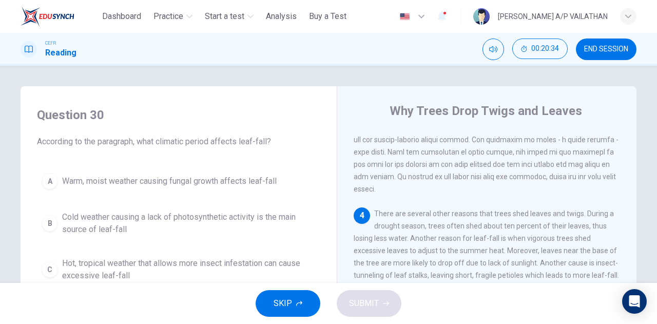
click at [140, 180] on span "Warm, moist weather causing fungal growth affects leaf-fall" at bounding box center [169, 181] width 214 height 12
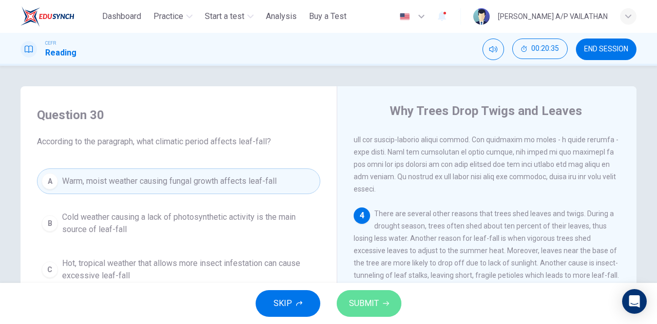
click at [383, 300] on icon "button" at bounding box center [386, 303] width 6 height 6
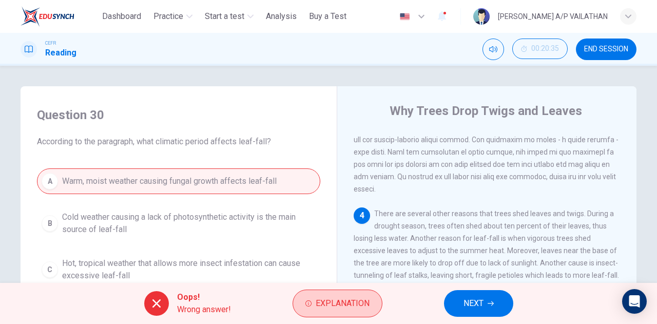
click at [327, 305] on span "Explanation" at bounding box center [342, 303] width 54 height 14
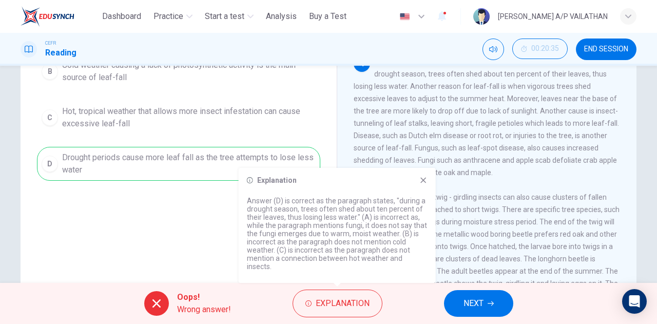
scroll to position [154, 0]
click at [479, 310] on span "NEXT" at bounding box center [473, 303] width 20 height 14
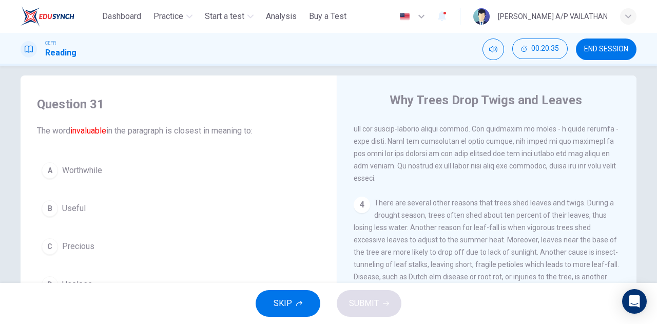
scroll to position [0, 0]
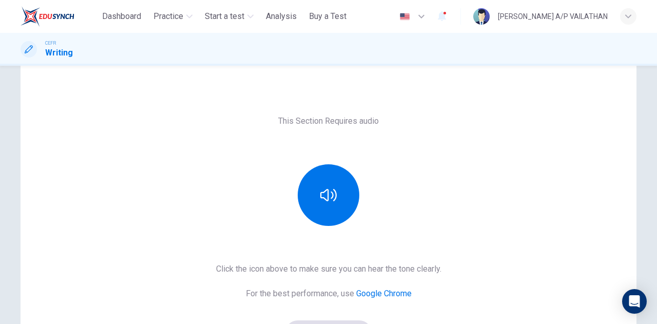
scroll to position [51, 0]
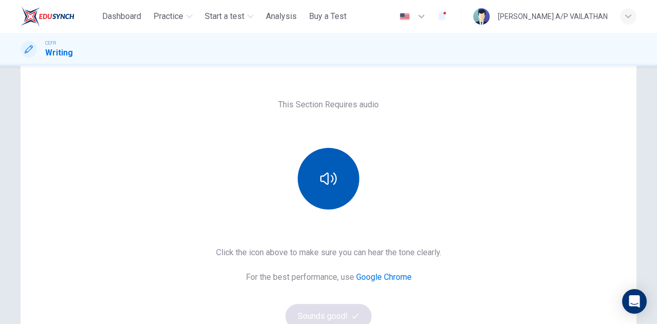
click at [326, 197] on button "button" at bounding box center [328, 179] width 62 height 62
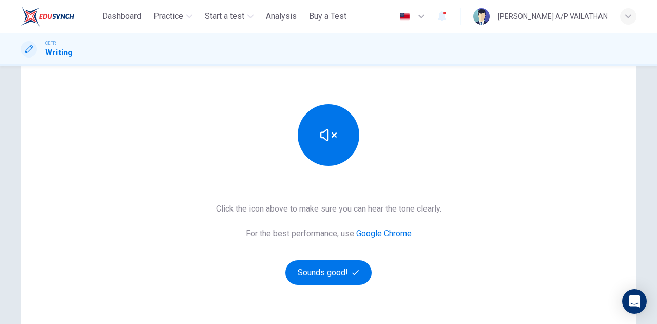
scroll to position [154, 0]
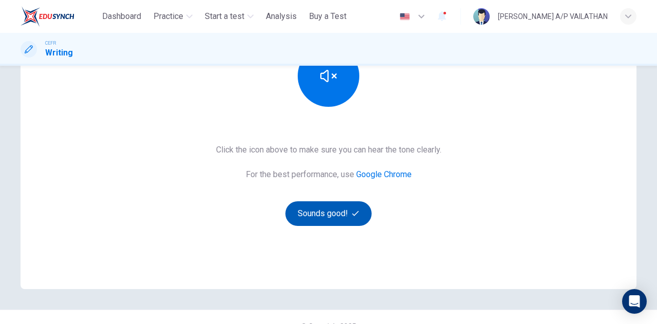
click at [317, 209] on button "Sounds good!" at bounding box center [328, 213] width 86 height 25
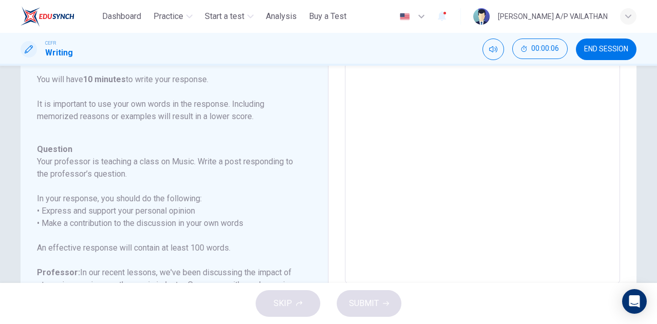
scroll to position [136, 0]
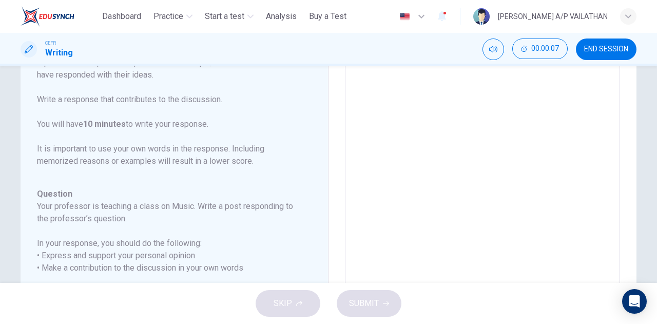
click at [444, 213] on textarea at bounding box center [482, 157] width 261 height 326
type textarea "**"
type textarea "*"
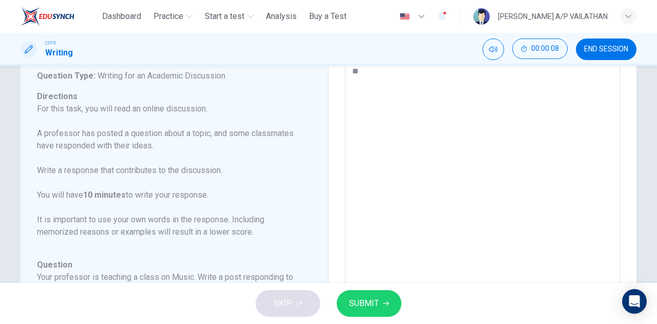
type textarea "***"
type textarea "*"
type textarea "***"
click at [372, 304] on span "SUBMIT" at bounding box center [364, 303] width 30 height 14
type textarea "*"
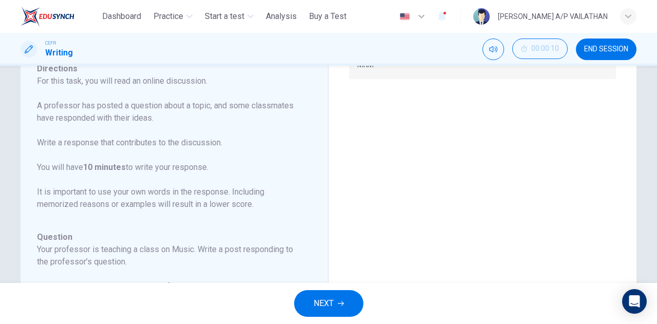
scroll to position [103, 0]
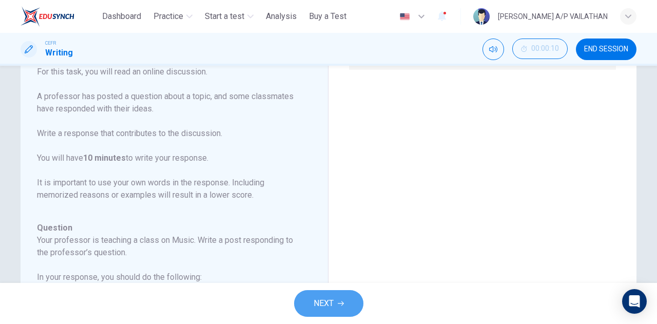
click at [319, 303] on span "NEXT" at bounding box center [323, 303] width 20 height 14
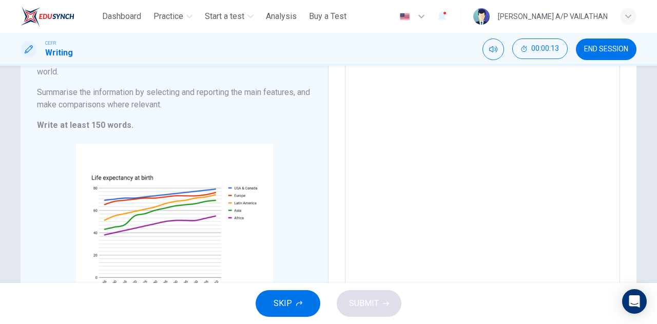
click at [425, 189] on textarea at bounding box center [482, 171] width 261 height 286
type textarea "*"
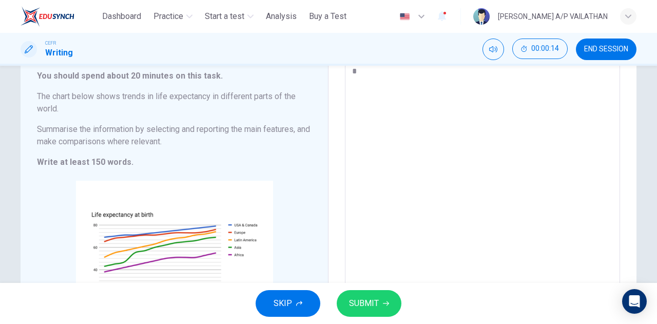
type textarea "**"
type textarea "*"
type textarea "***"
type textarea "*"
type textarea "****"
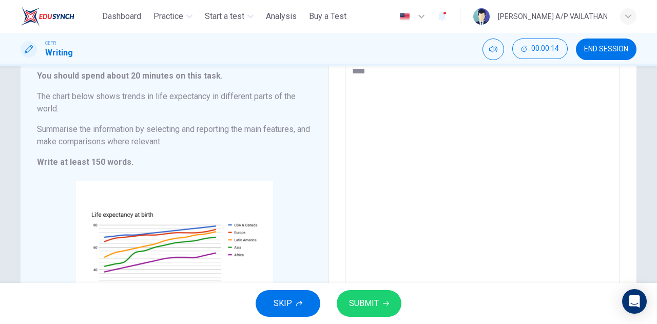
type textarea "*"
type textarea "****"
click at [380, 287] on div "SKIP SUBMIT" at bounding box center [328, 303] width 657 height 41
click at [373, 295] on button "SUBMIT" at bounding box center [368, 303] width 65 height 27
type textarea "*"
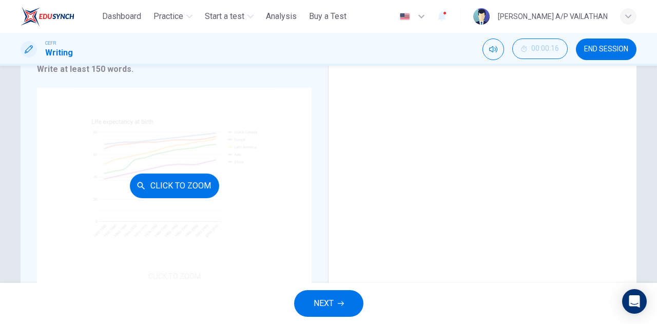
scroll to position [200, 0]
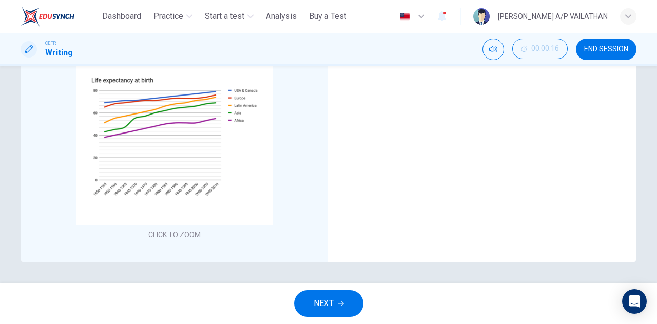
click at [322, 296] on span "NEXT" at bounding box center [323, 303] width 20 height 14
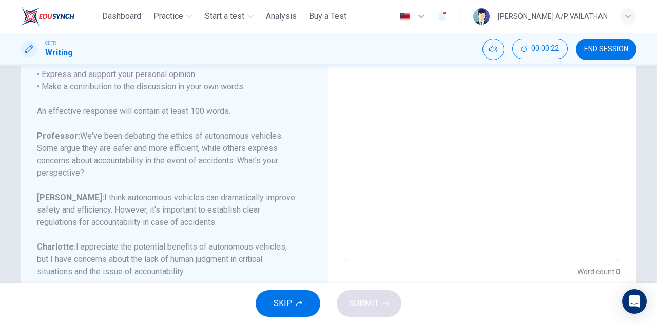
scroll to position [239, 0]
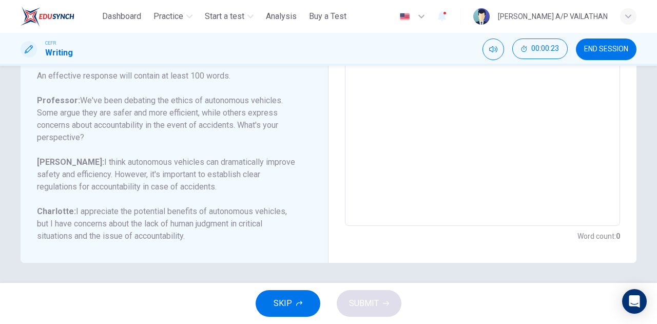
click at [384, 122] on textarea at bounding box center [482, 55] width 261 height 326
type textarea "*"
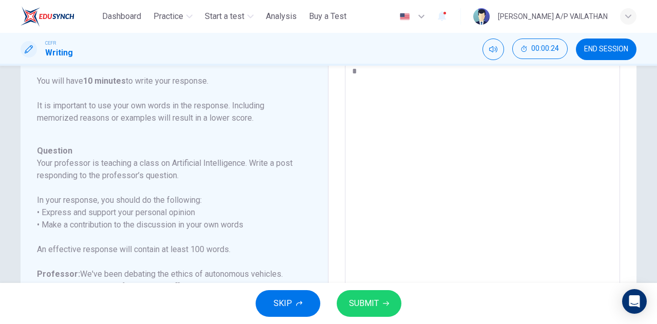
type textarea "**"
type textarea "*"
type textarea "***"
type textarea "*"
type textarea "***"
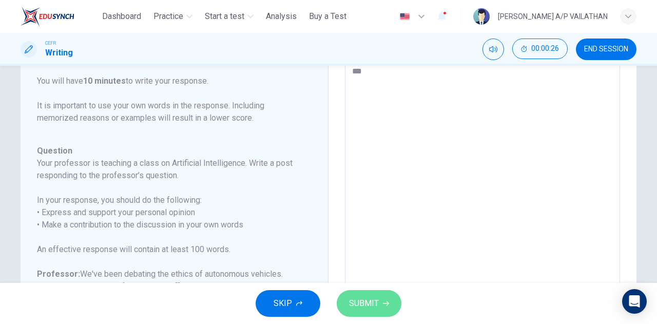
click at [377, 307] on span "SUBMIT" at bounding box center [364, 303] width 30 height 14
type textarea "*"
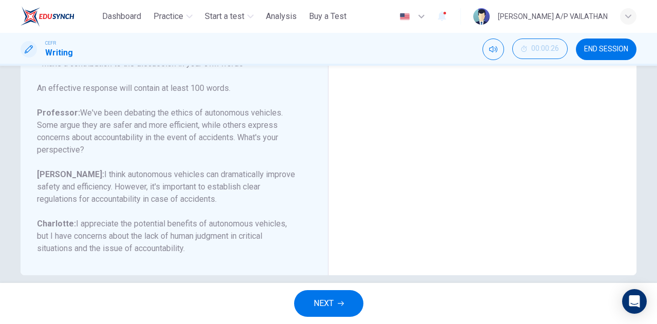
scroll to position [239, 0]
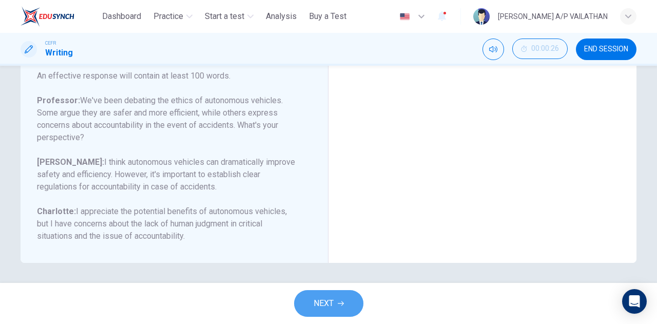
click at [301, 292] on button "NEXT" at bounding box center [328, 303] width 69 height 27
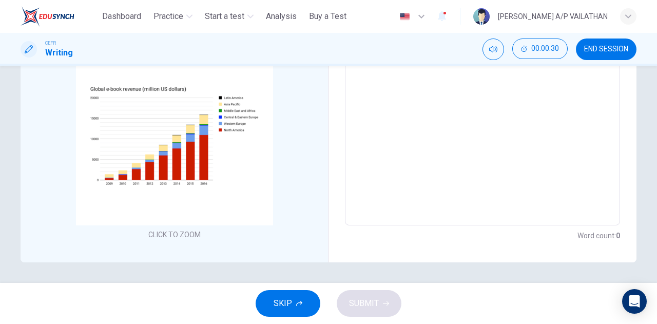
click at [354, 134] on textarea at bounding box center [482, 74] width 261 height 286
type textarea "*"
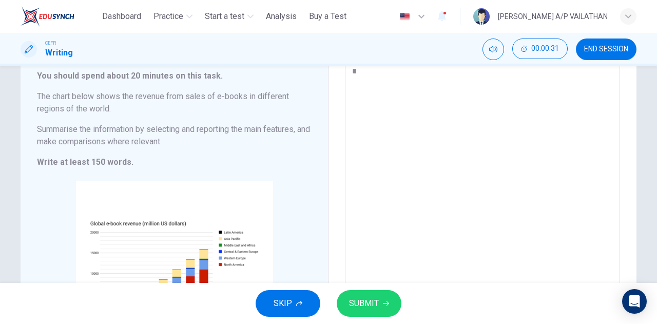
type textarea "**"
type textarea "*"
type textarea "***"
type textarea "*"
type textarea "***"
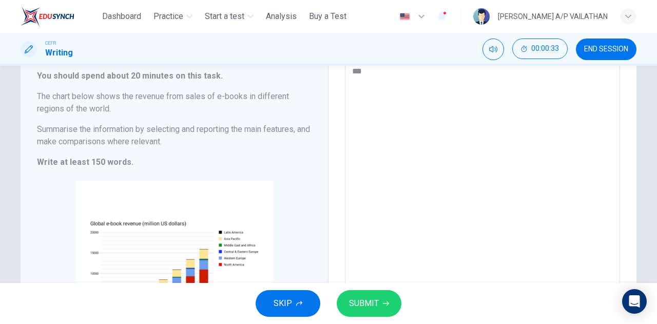
click at [364, 301] on span "SUBMIT" at bounding box center [364, 303] width 30 height 14
type textarea "*"
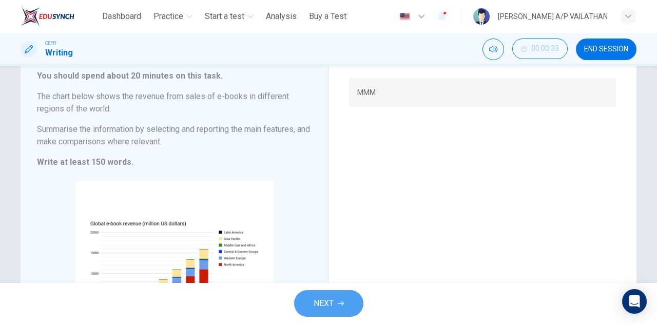
click at [306, 307] on button "NEXT" at bounding box center [328, 303] width 69 height 27
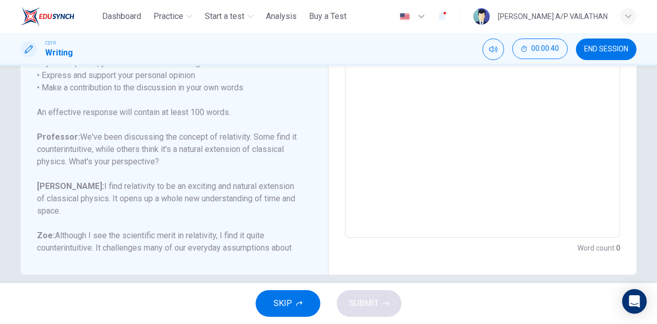
scroll to position [239, 0]
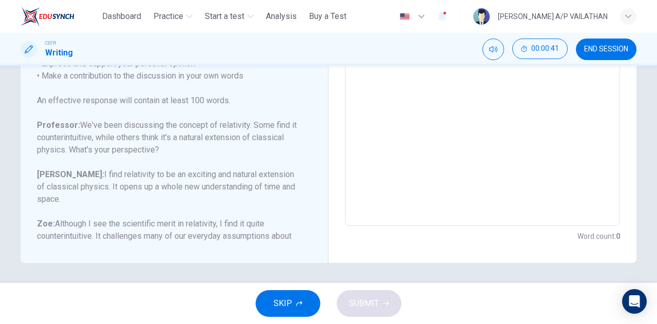
click at [414, 167] on textarea at bounding box center [482, 55] width 261 height 326
type textarea "*"
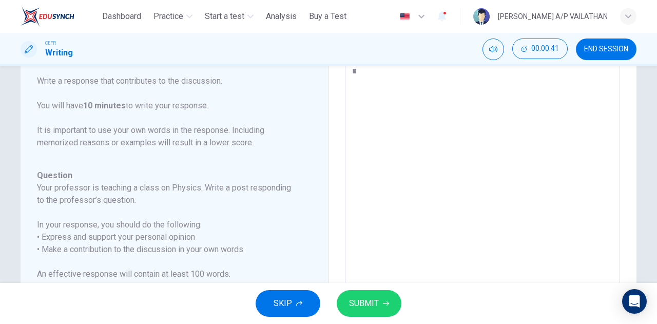
type textarea "**"
type textarea "*"
type textarea "***"
type textarea "*"
type textarea "****"
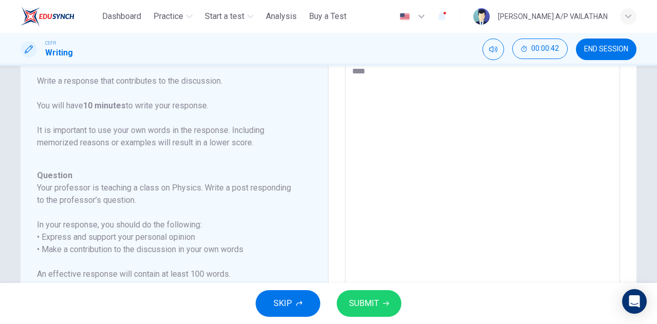
type textarea "*"
type textarea "****"
click at [364, 300] on span "SUBMIT" at bounding box center [364, 303] width 30 height 14
type textarea "*"
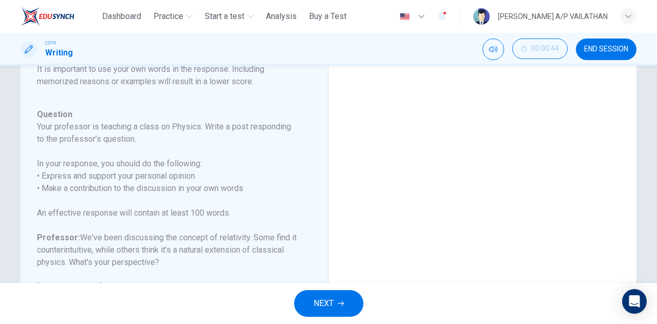
scroll to position [168, 0]
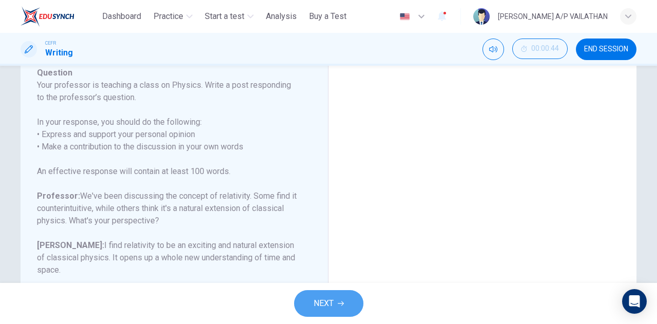
click at [324, 314] on button "NEXT" at bounding box center [328, 303] width 69 height 27
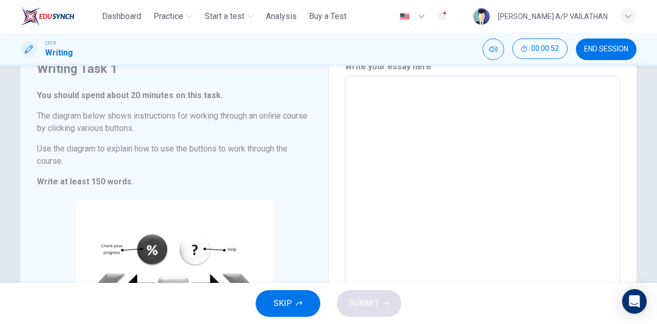
scroll to position [200, 0]
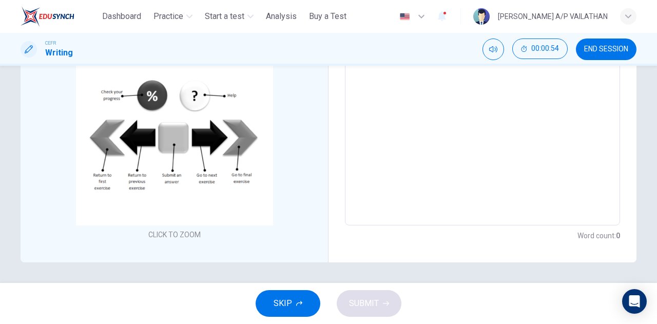
click at [424, 215] on textarea at bounding box center [482, 74] width 261 height 286
type textarea "*"
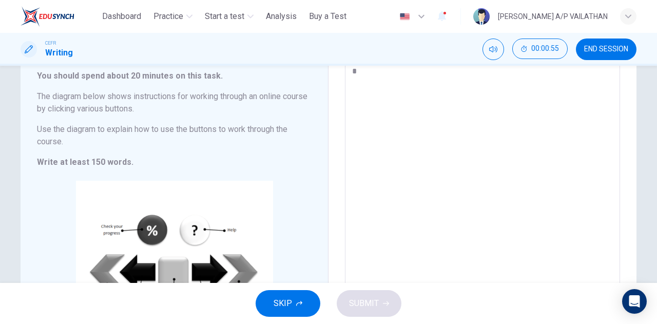
type textarea "**"
type textarea "*"
type textarea "***"
type textarea "*"
type textarea "****"
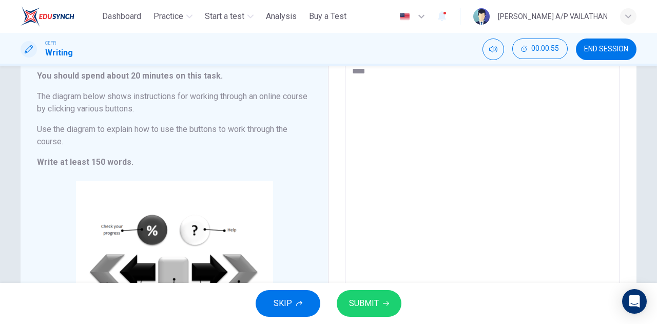
type textarea "*"
type textarea "****"
click at [380, 301] on button "SUBMIT" at bounding box center [368, 303] width 65 height 27
type textarea "*"
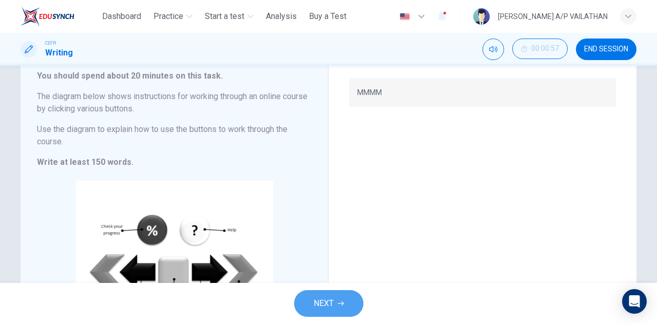
click at [329, 294] on button "NEXT" at bounding box center [328, 303] width 69 height 27
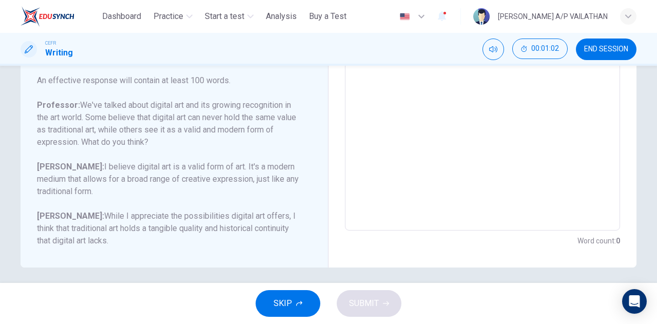
scroll to position [239, 0]
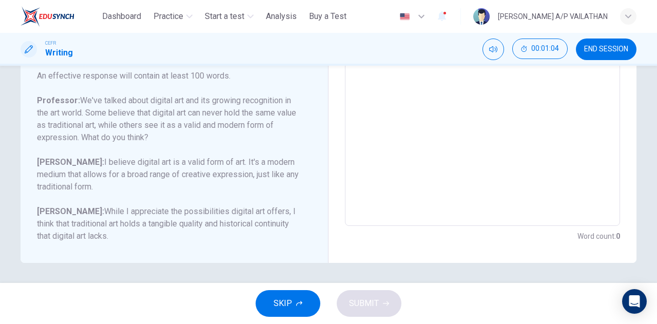
click at [285, 310] on span "SKIP" at bounding box center [282, 303] width 18 height 14
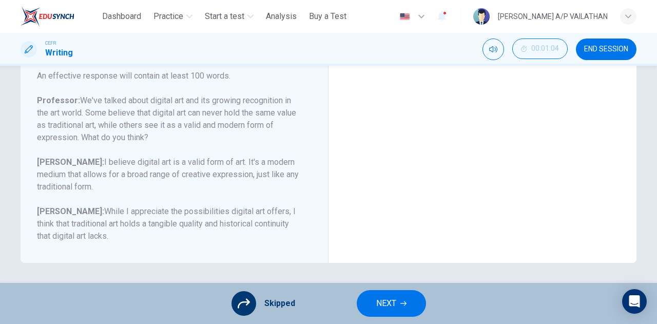
click at [365, 310] on button "NEXT" at bounding box center [390, 303] width 69 height 27
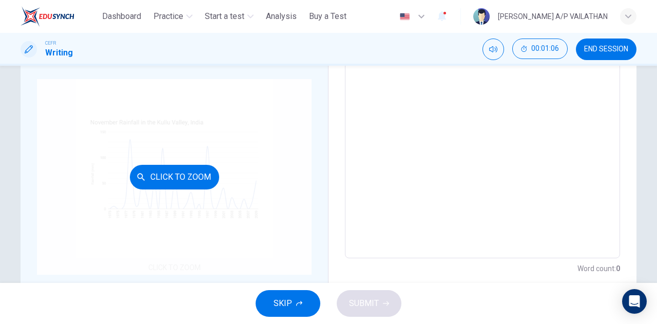
scroll to position [200, 0]
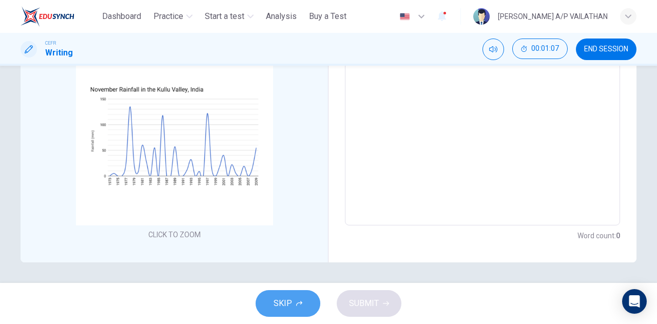
click at [300, 306] on icon "button" at bounding box center [299, 303] width 6 height 6
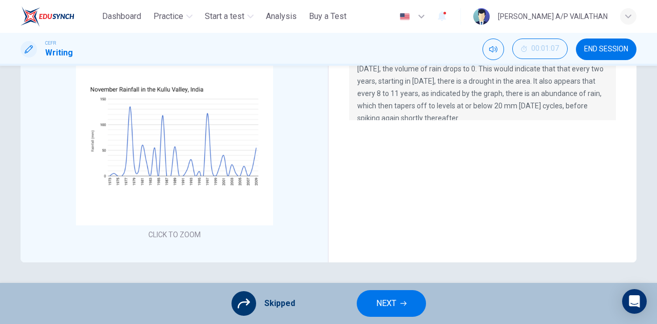
click at [390, 292] on button "NEXT" at bounding box center [390, 303] width 69 height 27
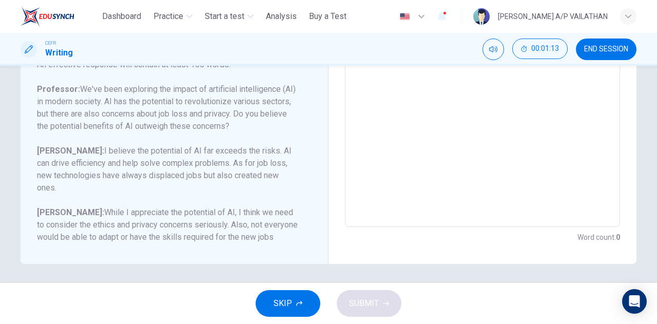
scroll to position [239, 0]
click at [266, 298] on button "SKIP" at bounding box center [287, 303] width 65 height 27
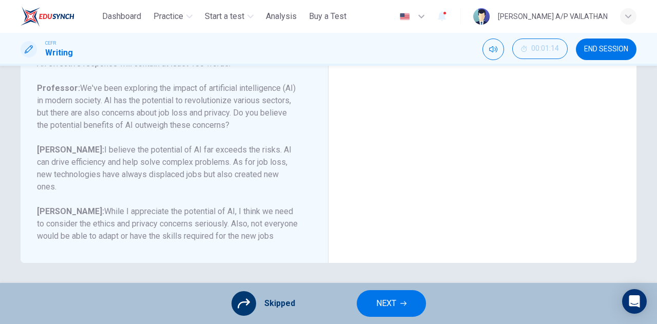
click at [386, 315] on button "NEXT" at bounding box center [390, 303] width 69 height 27
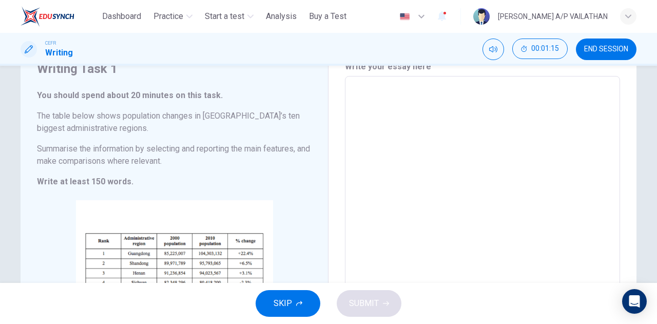
scroll to position [154, 0]
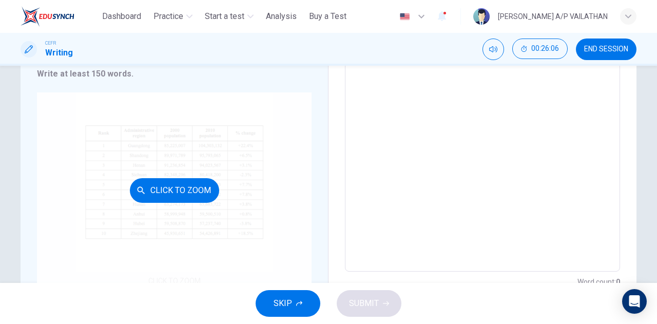
scroll to position [200, 0]
